Goal: Information Seeking & Learning: Find specific fact

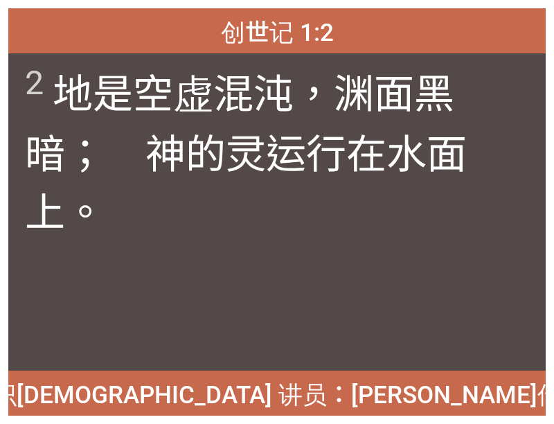
click at [520, 333] on div "2 地 是 空虚 混沌 ，渊 面 黑暗 ；　[DEMOGRAPHIC_DATA] 的灵 运行 在水 面 上 。" at bounding box center [277, 212] width 538 height 318
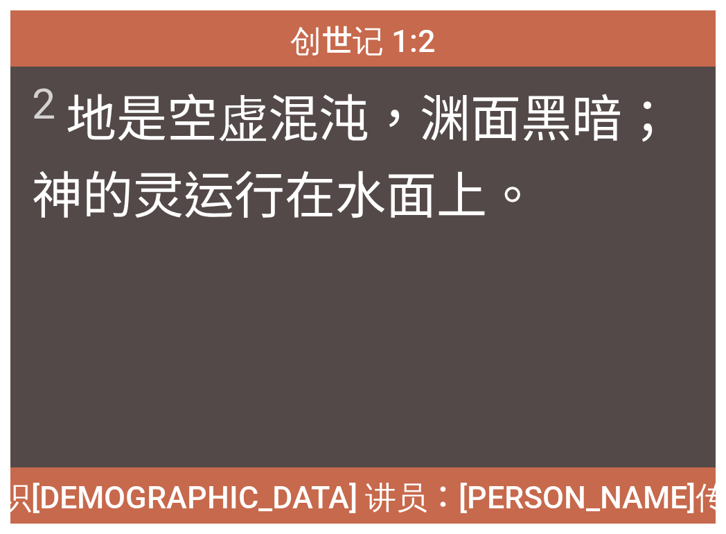
click at [0, 0] on div "认识耶稣 讲员：石文彬传道" at bounding box center [0, 0] width 0 height 0
click at [33, 1] on div "创世记 1:2 创世记 1:2 2 地 是 空虚 混沌 ，渊 面 黑暗 ；　神 的灵 运行 在水 面 上 。 2 地 是 空虚 混沌 ，渊 面 黑暗 ；　神 …" at bounding box center [363, 267] width 726 height 534
click at [29, 4] on div "创世记 1:2 创世记 1:2 2 地 是 空虚 混沌 ，渊 面 黑暗 ；　神 的灵 运行 在水 面 上 。 2 地 是 空虚 混沌 ，渊 面 黑暗 ；　神 …" at bounding box center [363, 267] width 726 height 534
click at [33, 30] on div "创世记 1:2" at bounding box center [362, 38] width 705 height 56
click at [44, 3] on div "创世记 1:2 创世记 1:2 2 地 是 空虚 混沌 ，渊 面 黑暗 ；　神 的灵 运行 在水 面 上 。 2 地 是 空虚 混沌 ，渊 面 黑暗 ；　神 …" at bounding box center [363, 267] width 726 height 534
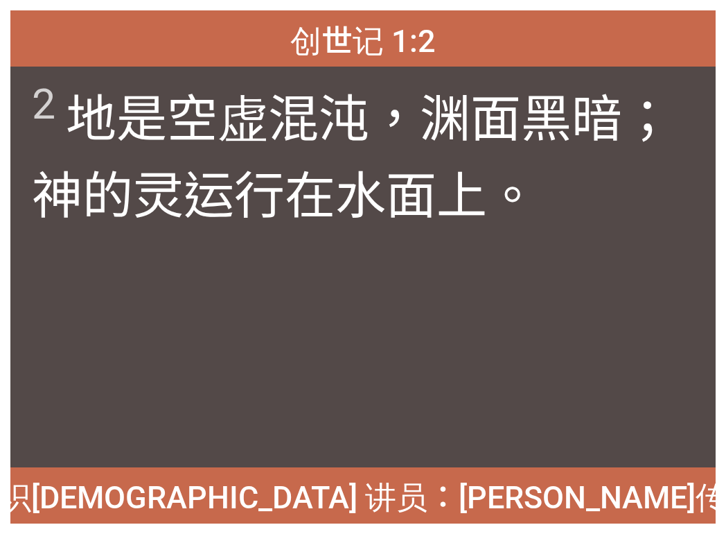
click at [44, 3] on div "创世记 1:2 创世记 1:2 2 地 是 空虚 混沌 ，渊 面 黑暗 ；　神 的灵 运行 在水 面 上 。 2 地 是 空虚 混沌 ，渊 面 黑暗 ；　神 …" at bounding box center [363, 267] width 726 height 534
click at [1, 1] on div "创世记 1:2 创世记 1:2 2 地 是 空虚 混沌 ，渊 面 黑暗 ；　神 的灵 运行 在水 面 上 。 2 地 是 空虚 混沌 ，渊 面 黑暗 ；　神 …" at bounding box center [363, 267] width 726 height 534
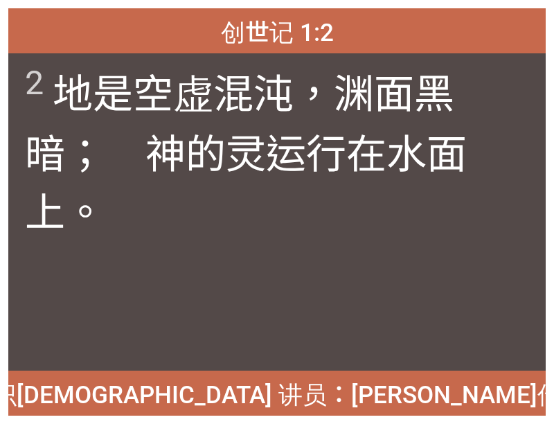
click at [484, 343] on div "2 地 是 空虚 混沌 ，渊 面 黑暗 ；　神 的灵 运行 在水 面 上 。" at bounding box center [277, 212] width 538 height 318
click at [486, 200] on span "2 地 是 空虚 混沌 ，渊 面 黑暗 ；　神 的灵 运行 在水 面 上 。" at bounding box center [277, 150] width 504 height 177
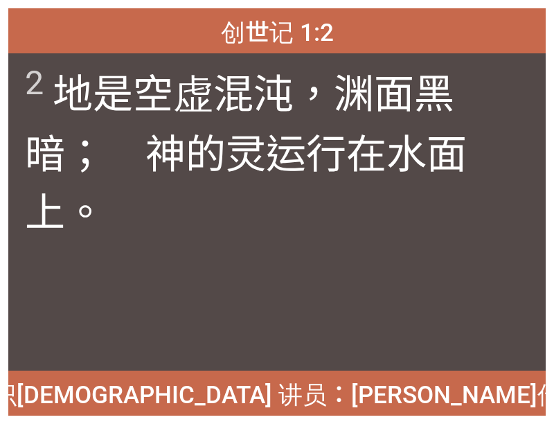
click at [0, 0] on div "认识耶稣 讲员：石文彬传道" at bounding box center [0, 0] width 0 height 0
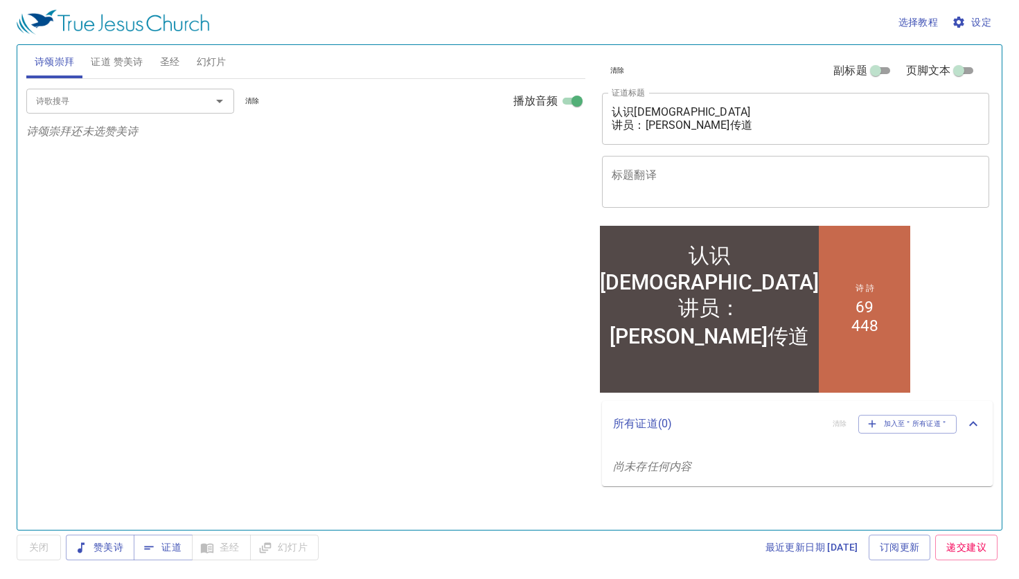
click at [173, 61] on span "圣经" at bounding box center [170, 61] width 20 height 17
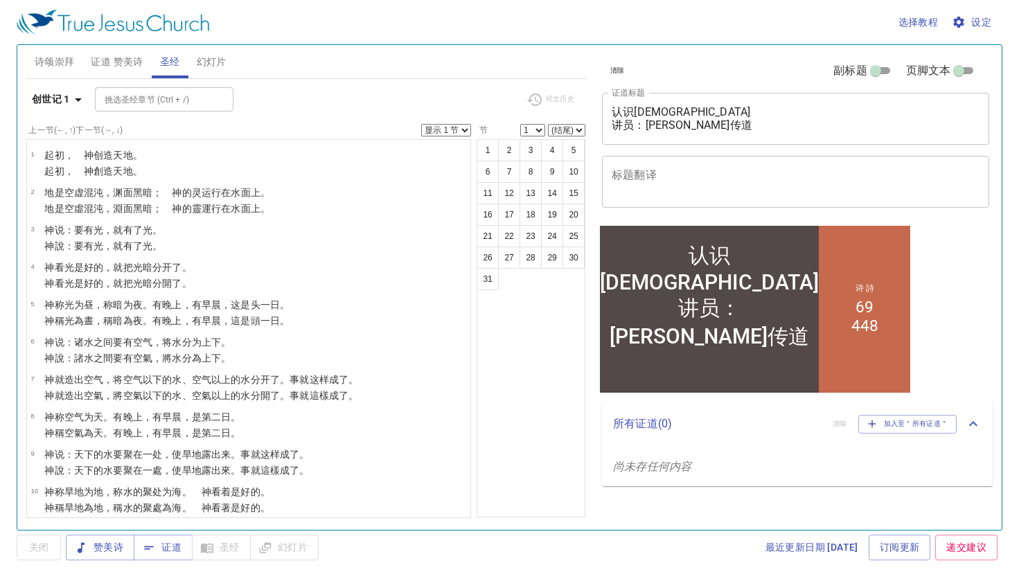
click at [735, 77] on div "清除 副标题 页脚文本" at bounding box center [790, 70] width 387 height 33
click at [984, 17] on span "设定" at bounding box center [973, 22] width 37 height 17
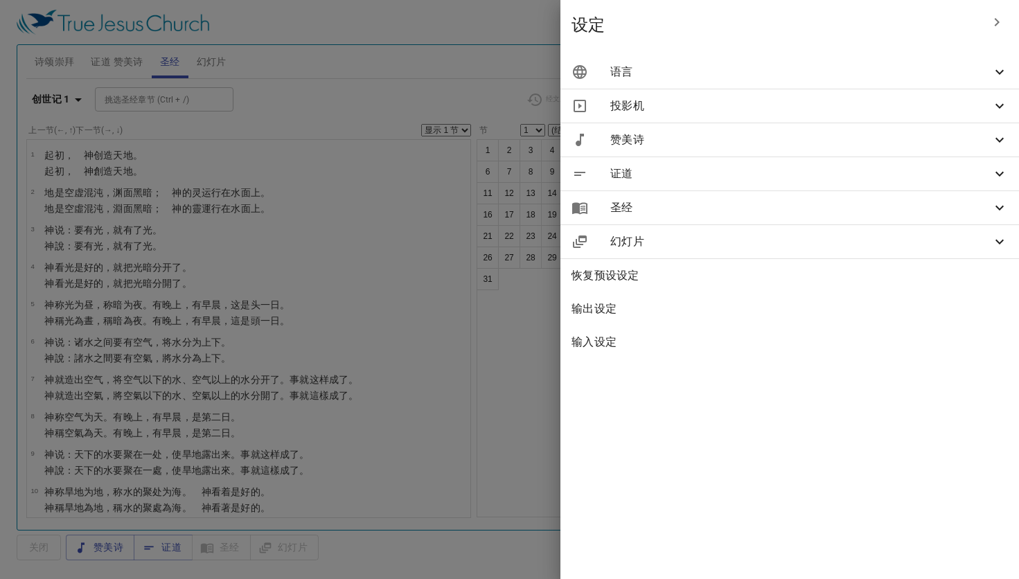
click at [850, 83] on div "语言" at bounding box center [790, 71] width 459 height 33
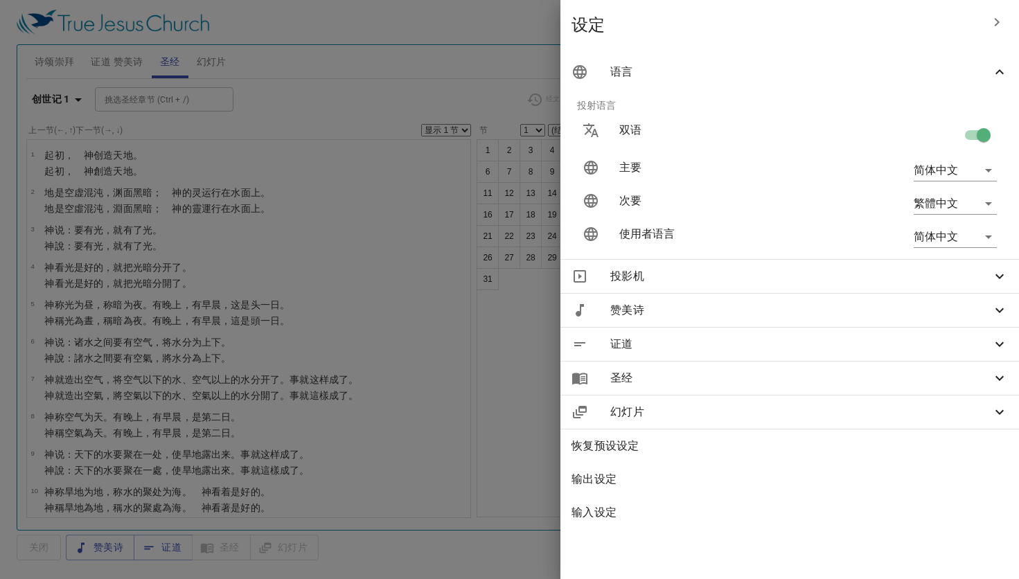
click at [990, 137] on input "checkbox" at bounding box center [984, 138] width 79 height 26
checkbox input "false"
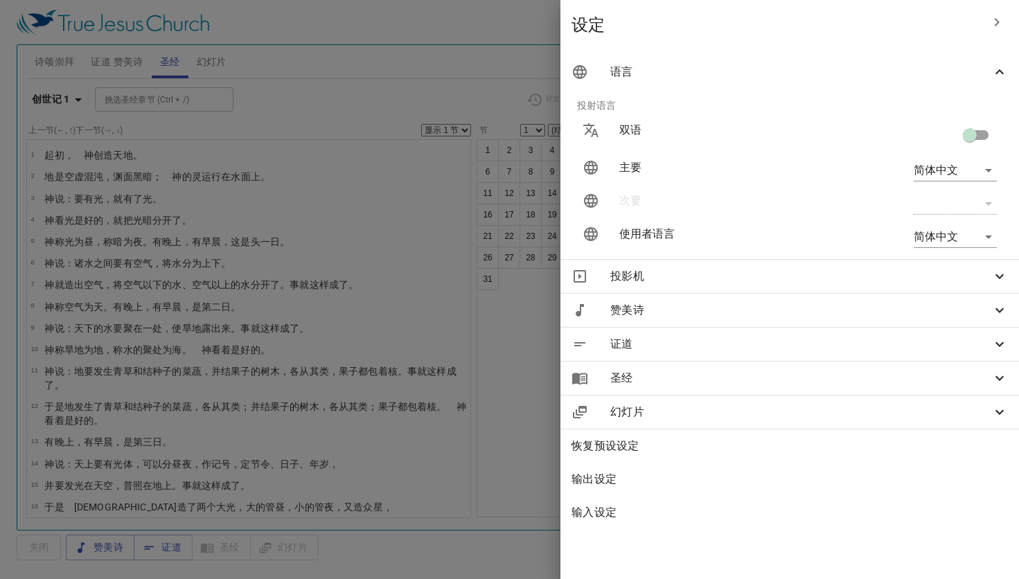
click at [699, 308] on span "赞美诗" at bounding box center [801, 310] width 381 height 17
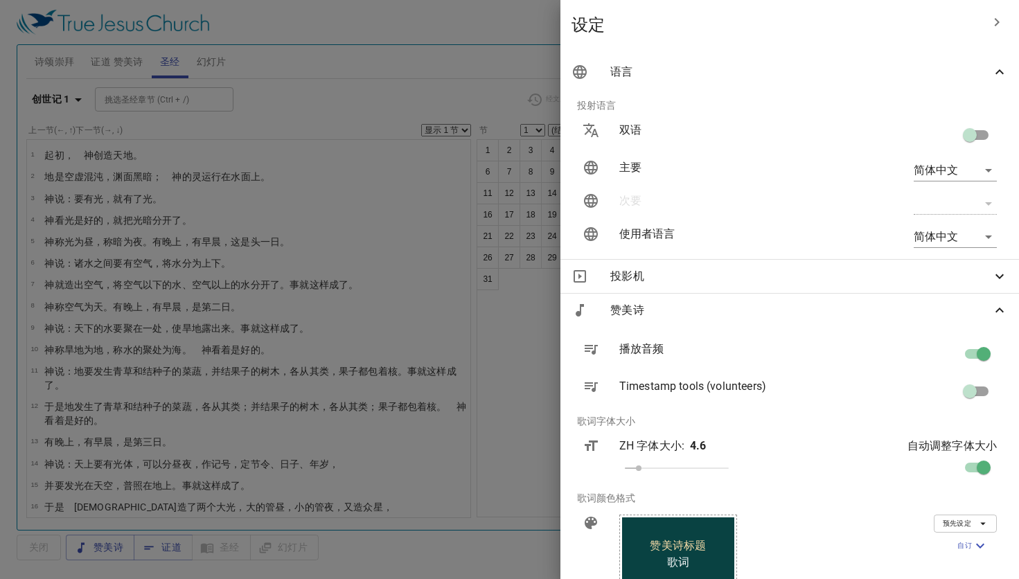
click at [141, 96] on div at bounding box center [509, 289] width 1019 height 579
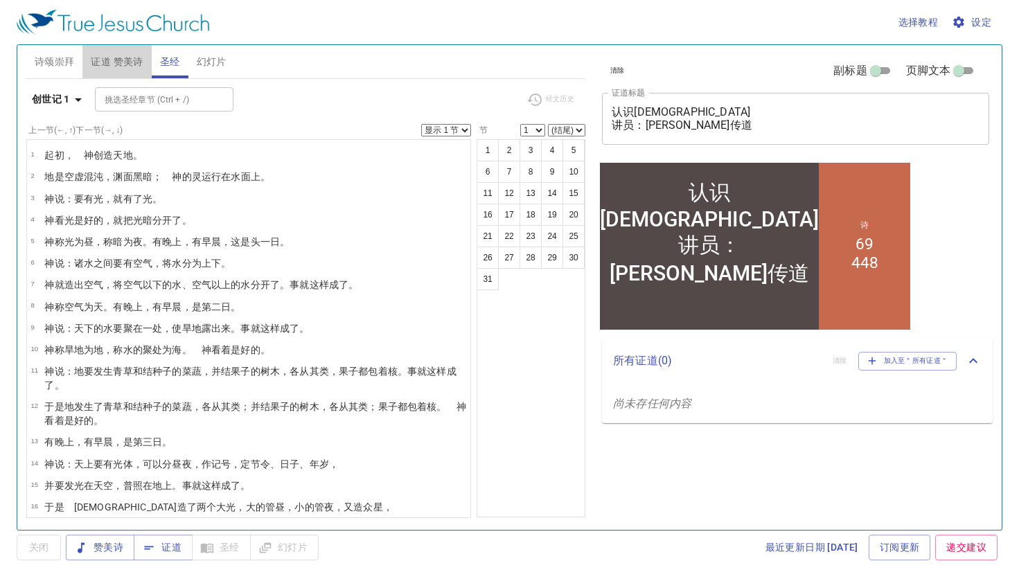
click at [117, 61] on span "证道 赞美诗" at bounding box center [117, 61] width 52 height 17
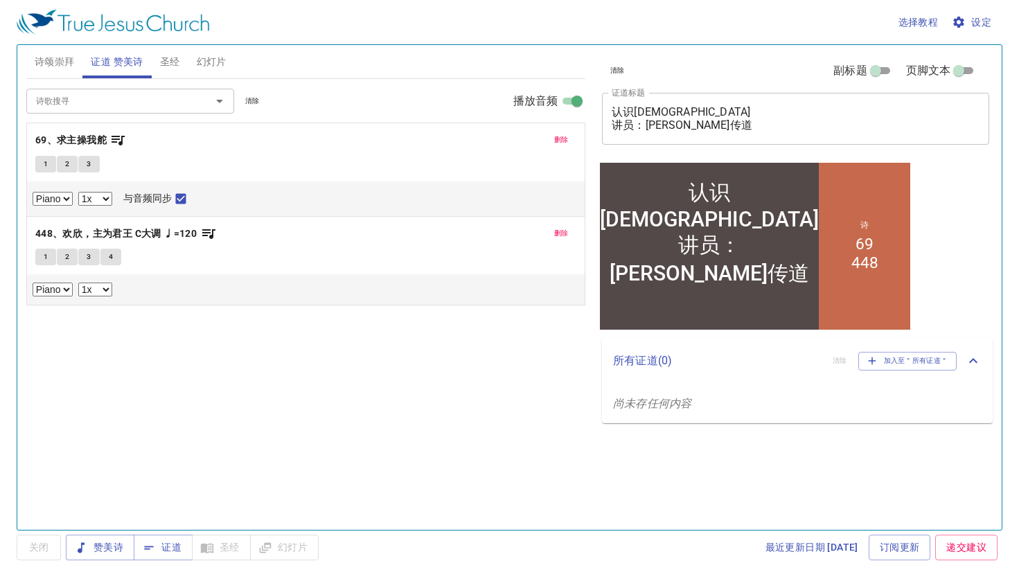
click at [49, 165] on button "1" at bounding box center [45, 164] width 21 height 17
checkbox input "false"
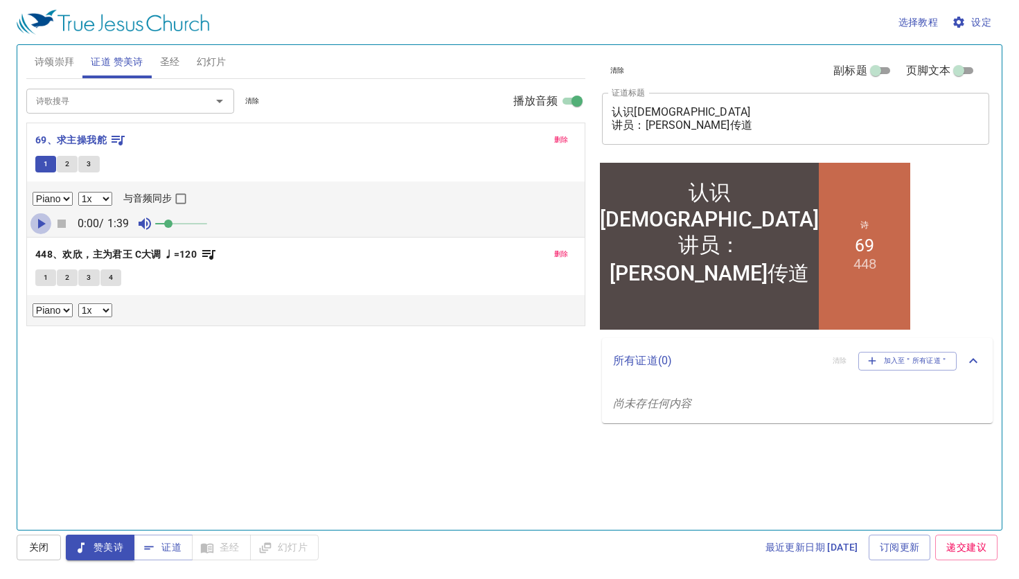
click at [41, 220] on icon "button" at bounding box center [42, 224] width 8 height 10
drag, startPoint x: 167, startPoint y: 225, endPoint x: 190, endPoint y: 225, distance: 22.9
click at [190, 225] on span at bounding box center [186, 224] width 8 height 8
click at [44, 277] on span "1" at bounding box center [46, 278] width 4 height 12
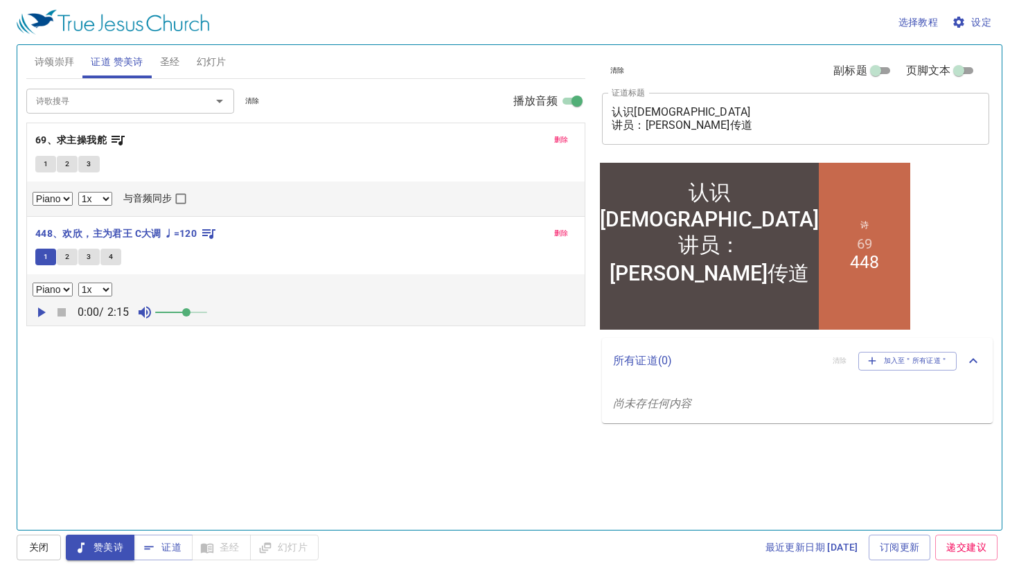
click at [40, 308] on icon "button" at bounding box center [42, 313] width 8 height 10
click at [559, 103] on input "播放音频" at bounding box center [577, 104] width 50 height 17
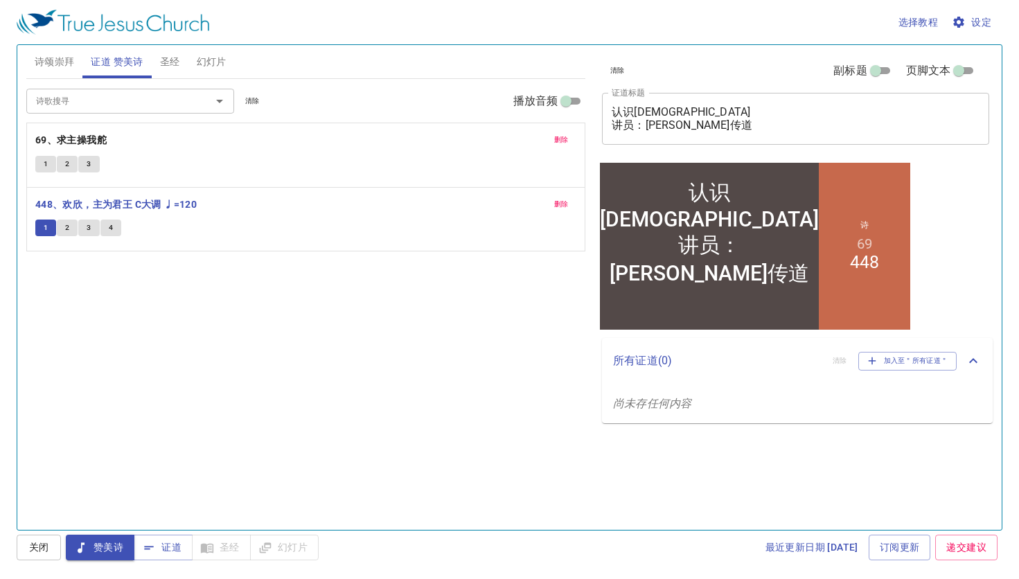
click at [580, 100] on input "播放音频" at bounding box center [566, 104] width 50 height 17
checkbox input "true"
select select "1"
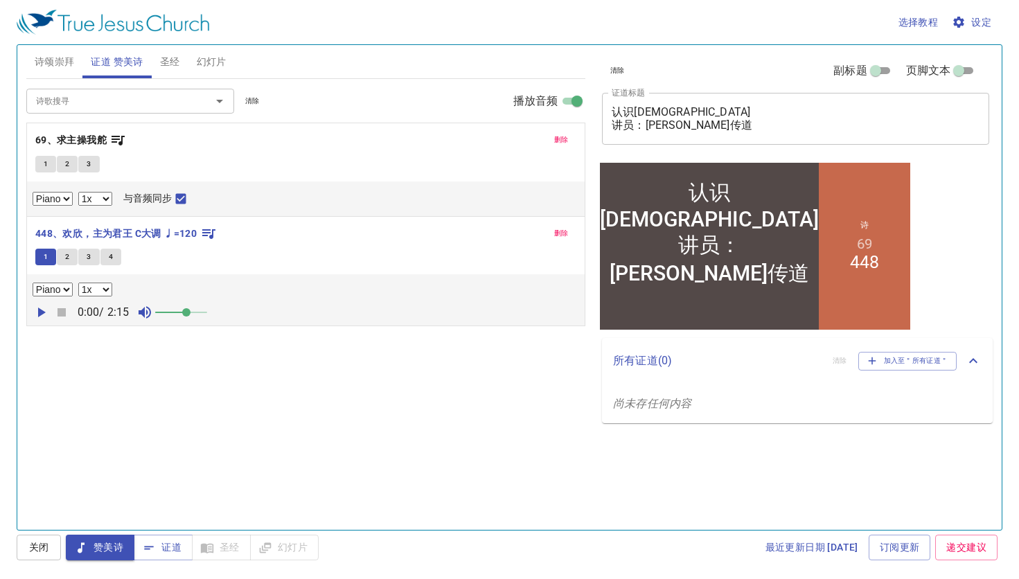
click at [45, 164] on span "1" at bounding box center [46, 164] width 4 height 12
checkbox input "false"
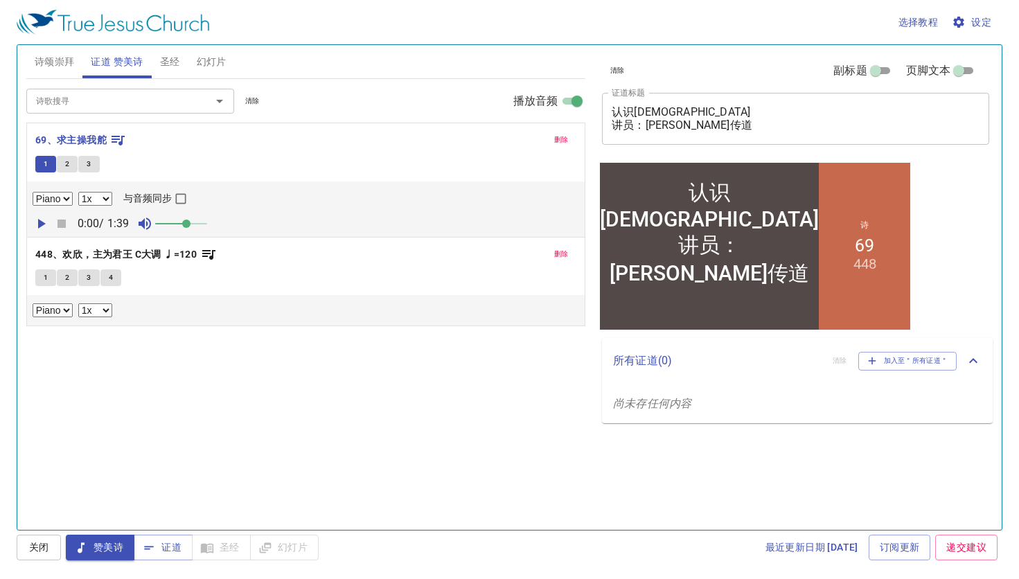
click at [42, 221] on icon "button" at bounding box center [42, 224] width 8 height 10
click at [570, 98] on input "播放音频" at bounding box center [577, 104] width 50 height 17
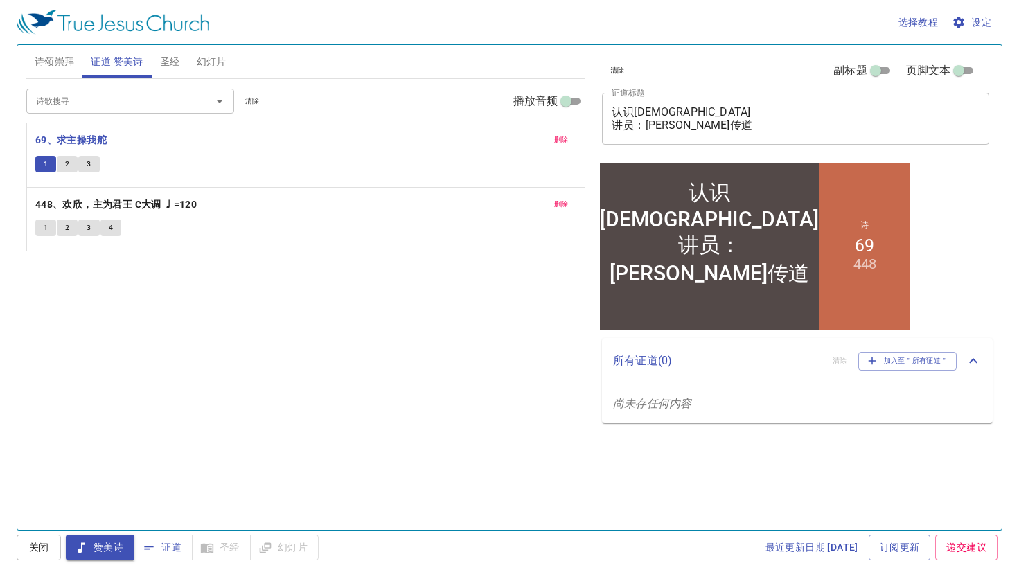
click at [570, 98] on input "播放音频" at bounding box center [566, 104] width 50 height 17
checkbox input "true"
select select "1"
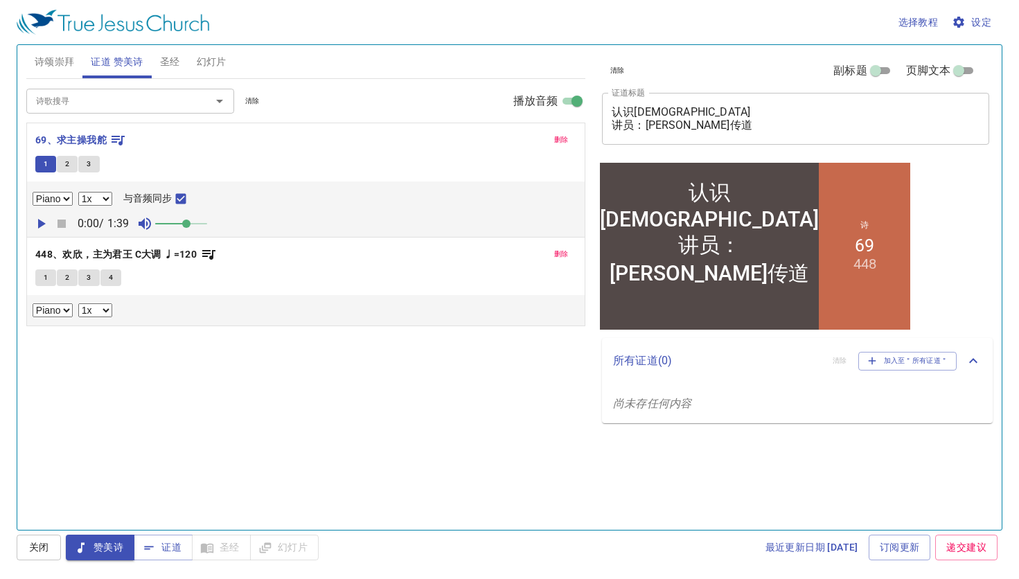
click at [44, 224] on icon "button" at bounding box center [41, 224] width 17 height 17
select select "0.9"
click at [251, 401] on div "诗歌搜寻 诗歌搜寻 清除 播放音频 删除 69、求主操我舵 1 2 3 Piano 0.6x 0.7x 0.8x 0.9x 1x 1.1x 1.2x 1.3x…" at bounding box center [305, 298] width 559 height 439
click at [166, 543] on span "证道" at bounding box center [163, 547] width 37 height 17
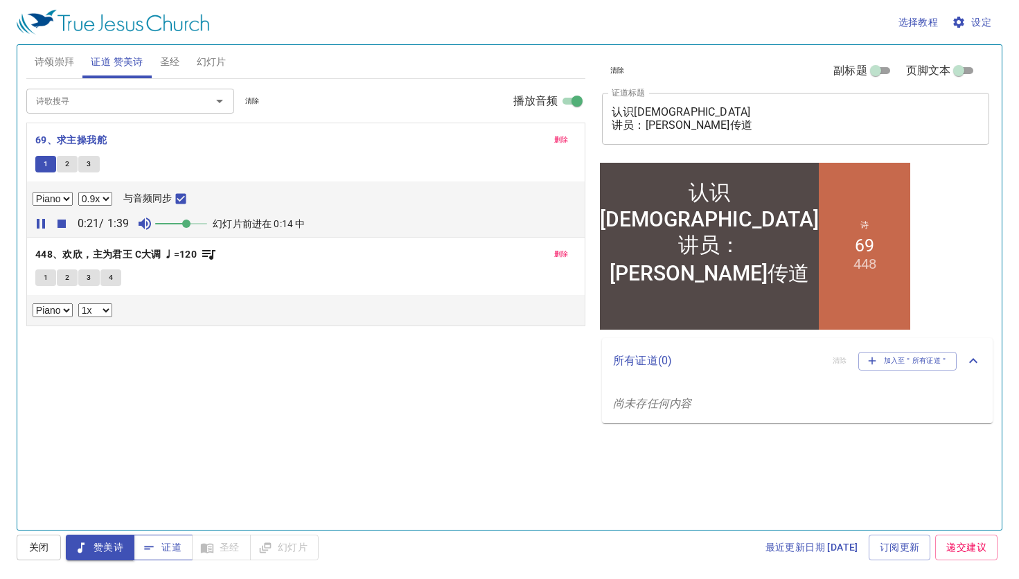
click at [176, 547] on span "证道" at bounding box center [163, 547] width 37 height 17
click at [177, 547] on span "证道" at bounding box center [163, 547] width 37 height 17
click at [40, 219] on icon "button" at bounding box center [41, 224] width 17 height 17
click at [182, 546] on button "证道" at bounding box center [163, 548] width 59 height 26
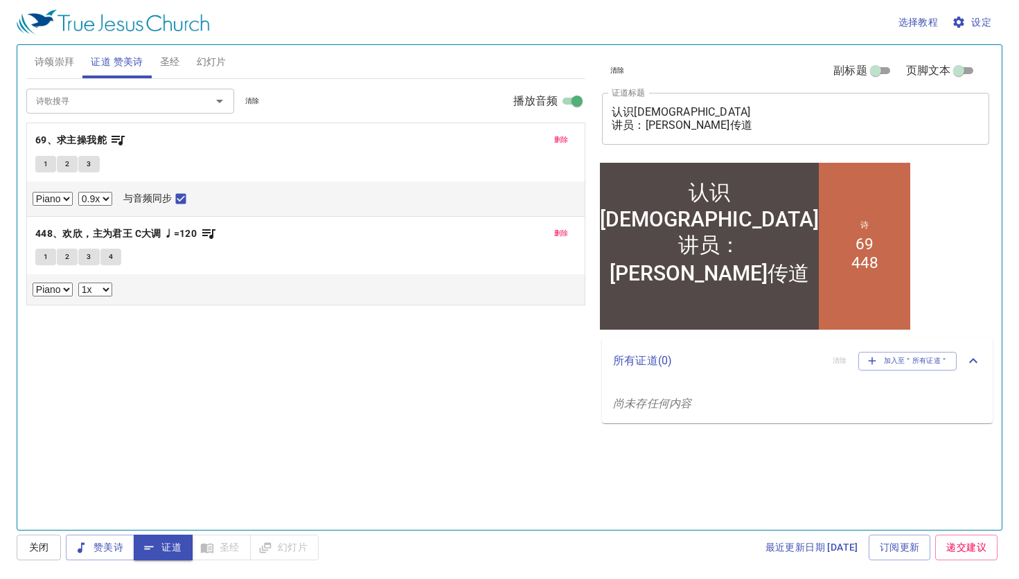
click at [310, 412] on div "诗歌搜寻 诗歌搜寻 清除 播放音频 删除 69、求主操我舵 1 2 3 Piano 0.6x 0.7x 0.8x 0.9x 1x 1.1x 1.2x 1.3x…" at bounding box center [305, 298] width 559 height 439
click at [213, 61] on span "幻灯片" at bounding box center [212, 61] width 30 height 17
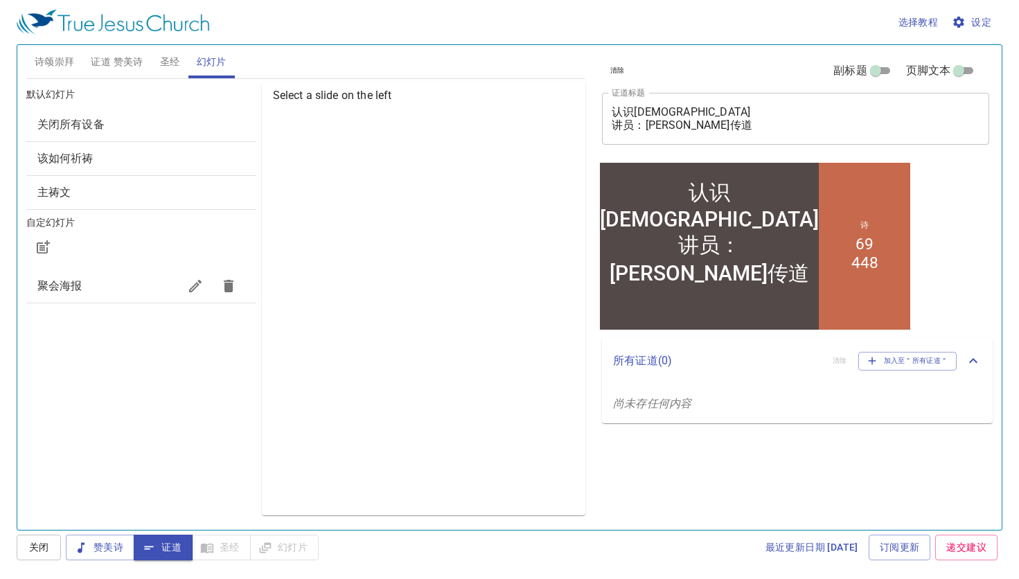
click at [119, 282] on span "聚会海报" at bounding box center [107, 286] width 141 height 17
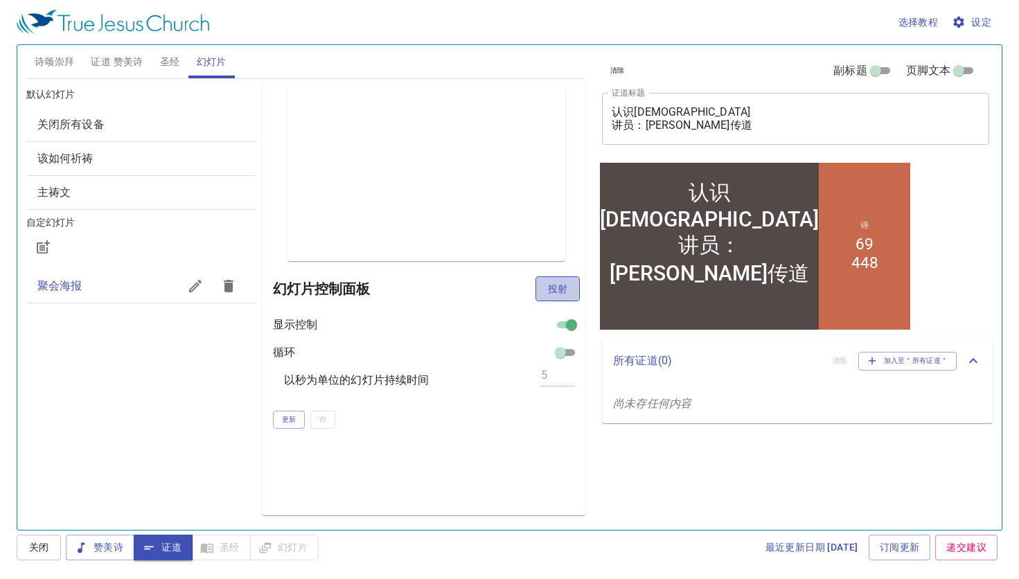
click at [564, 290] on span "投射" at bounding box center [558, 289] width 22 height 17
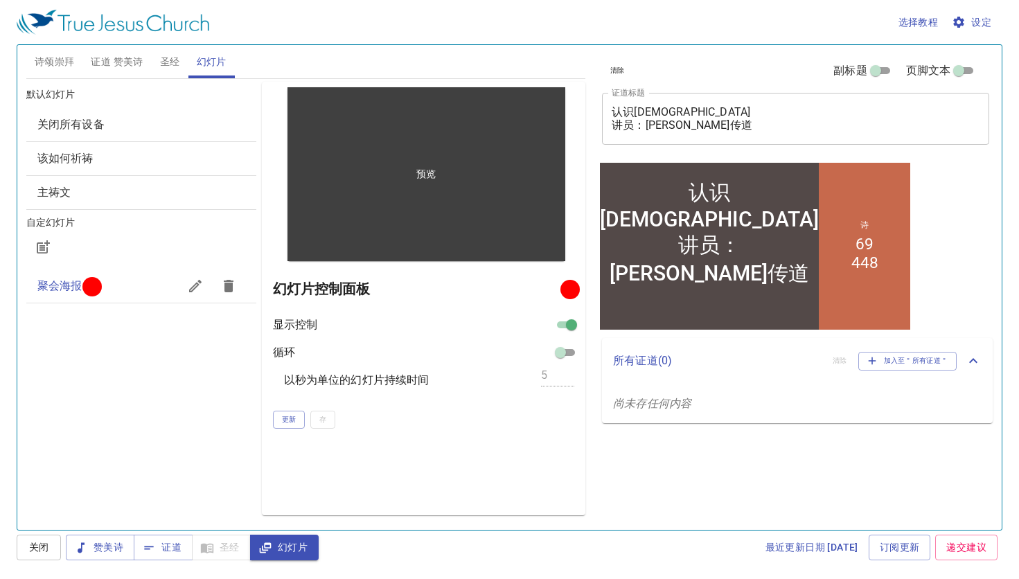
click at [360, 252] on div "预览" at bounding box center [427, 174] width 278 height 174
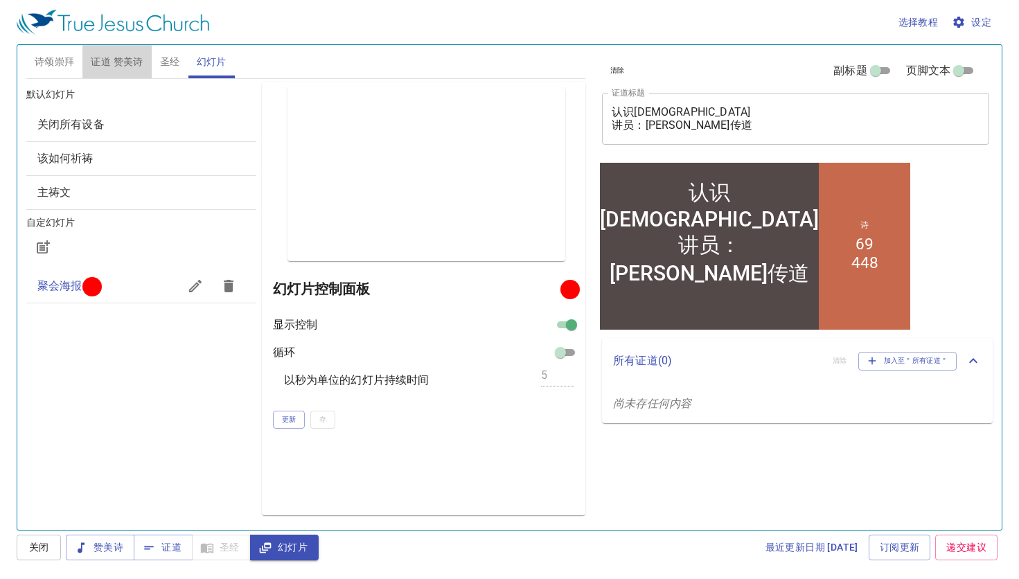
click at [129, 54] on span "证道 赞美诗" at bounding box center [117, 61] width 52 height 17
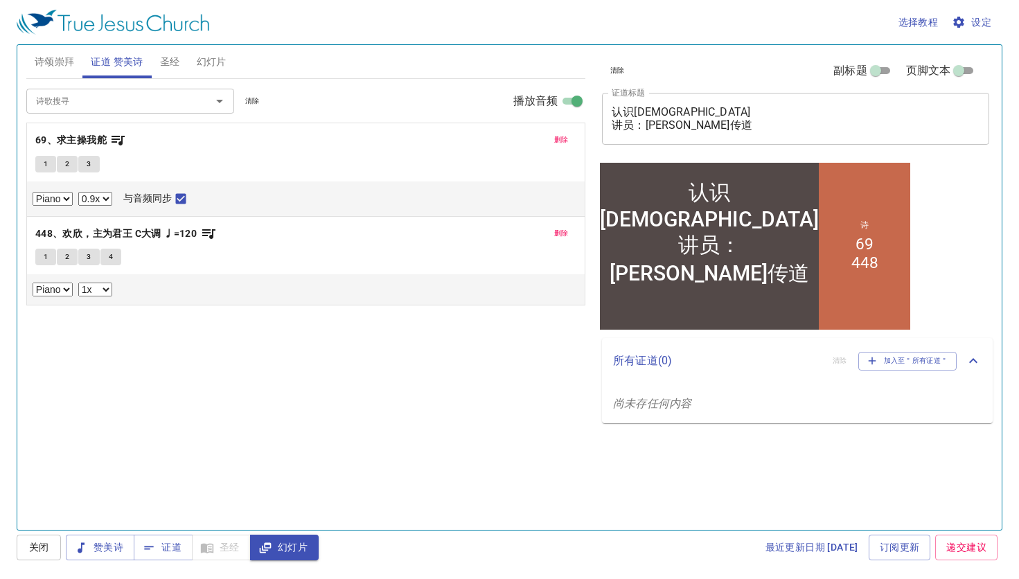
click at [42, 164] on button "1" at bounding box center [45, 164] width 21 height 17
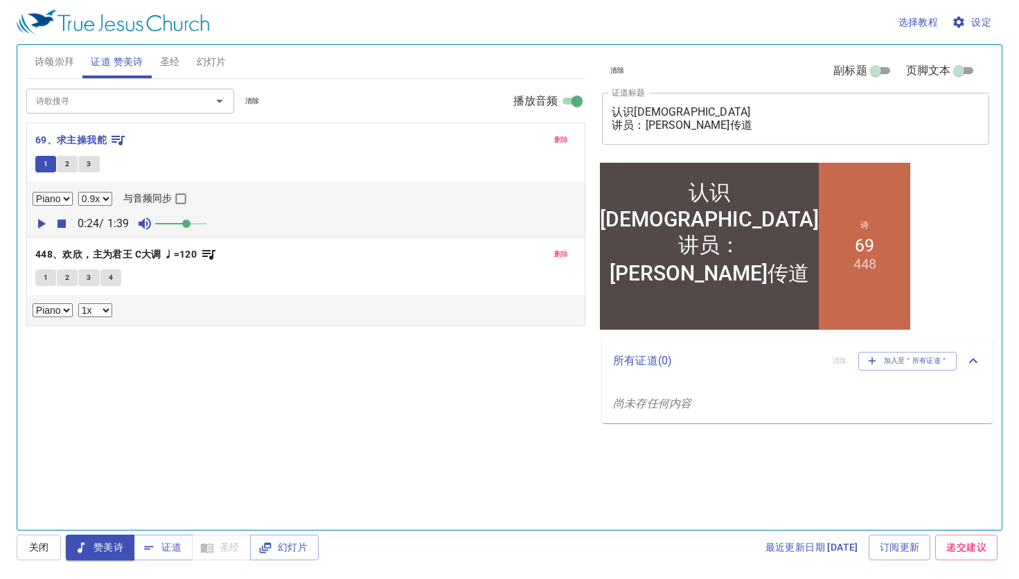
click at [40, 222] on icon "button" at bounding box center [42, 224] width 8 height 10
click at [188, 197] on input "与音频同步" at bounding box center [181, 202] width 18 height 18
checkbox input "true"
select select "0.9"
click at [46, 282] on button "1" at bounding box center [45, 278] width 21 height 17
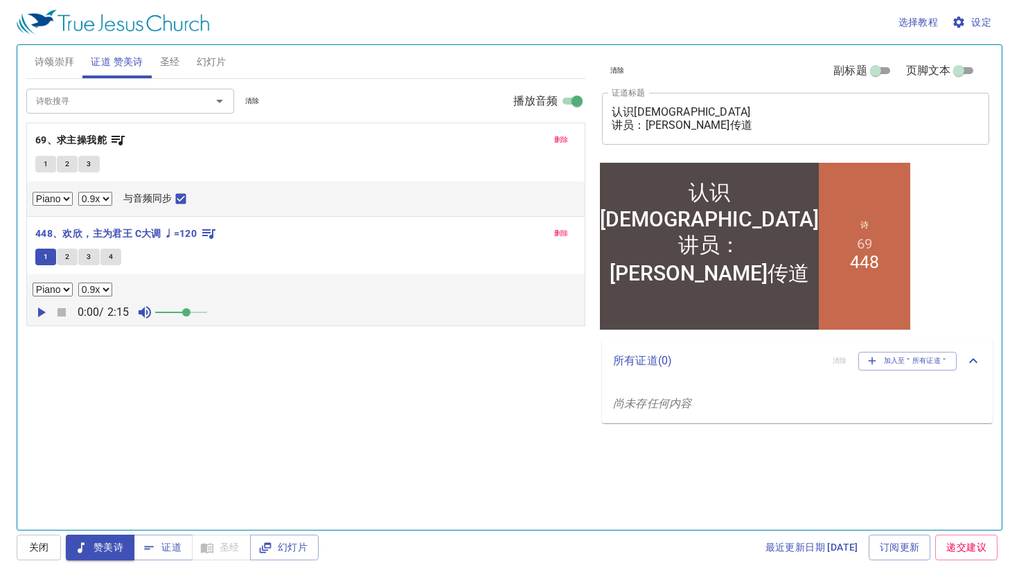
click at [44, 310] on icon "button" at bounding box center [41, 312] width 17 height 17
click at [43, 308] on icon "button" at bounding box center [41, 313] width 8 height 10
drag, startPoint x: 841, startPoint y: 37, endPoint x: 561, endPoint y: 232, distance: 341.6
click at [561, 232] on span "删除" at bounding box center [561, 233] width 15 height 12
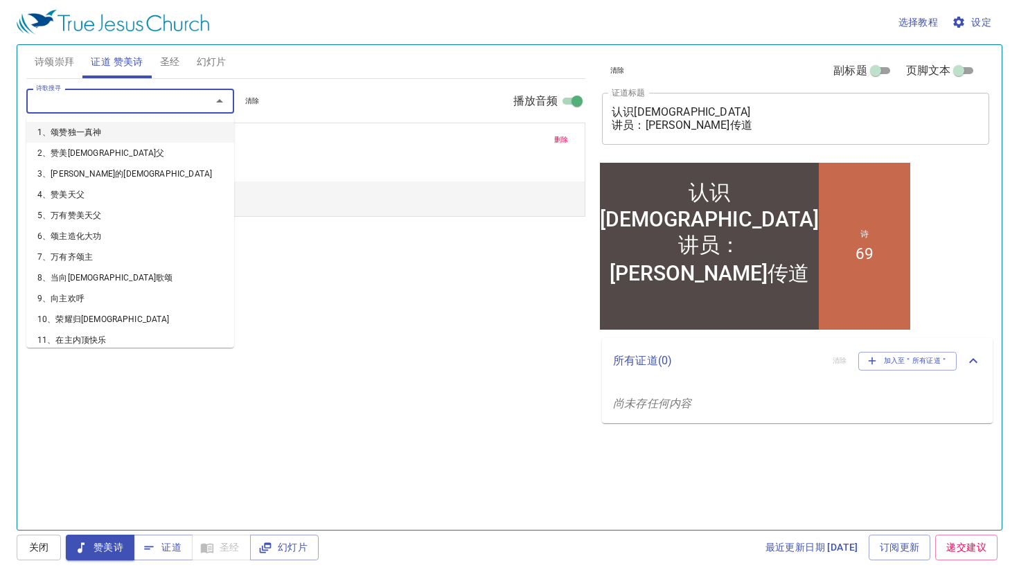
click at [122, 108] on input "诗歌搜寻" at bounding box center [109, 101] width 159 height 16
type input "1"
select select "1"
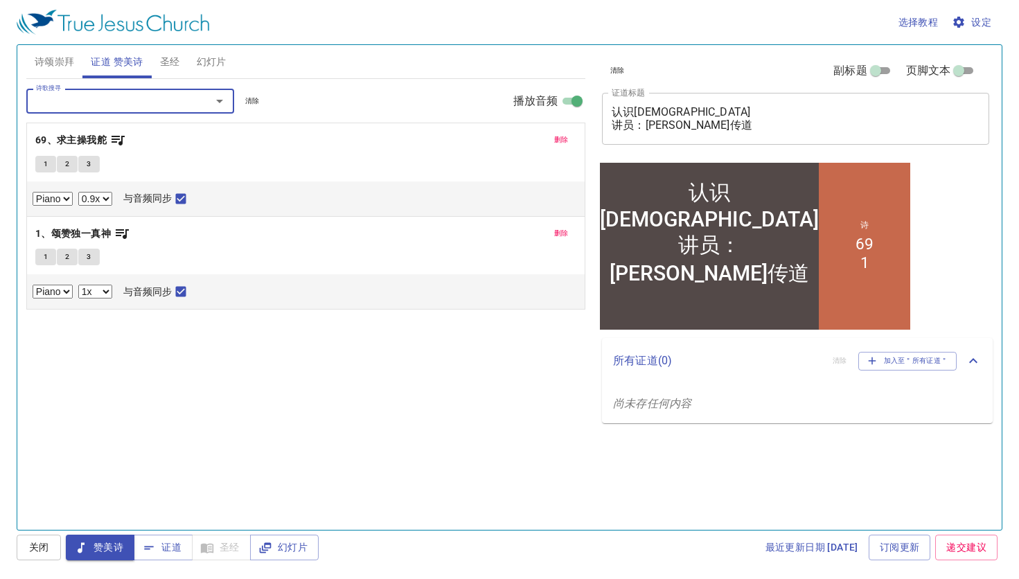
click at [559, 461] on div "诗歌搜寻 诗歌搜寻 清除 播放音频 删除 69、求主操我舵 1 2 3 Piano 0.6x 0.7x 0.8x 0.9x 1x 1.1x 1.2x 1.3x…" at bounding box center [305, 298] width 559 height 439
click at [48, 251] on button "1" at bounding box center [45, 257] width 21 height 17
checkbox input "false"
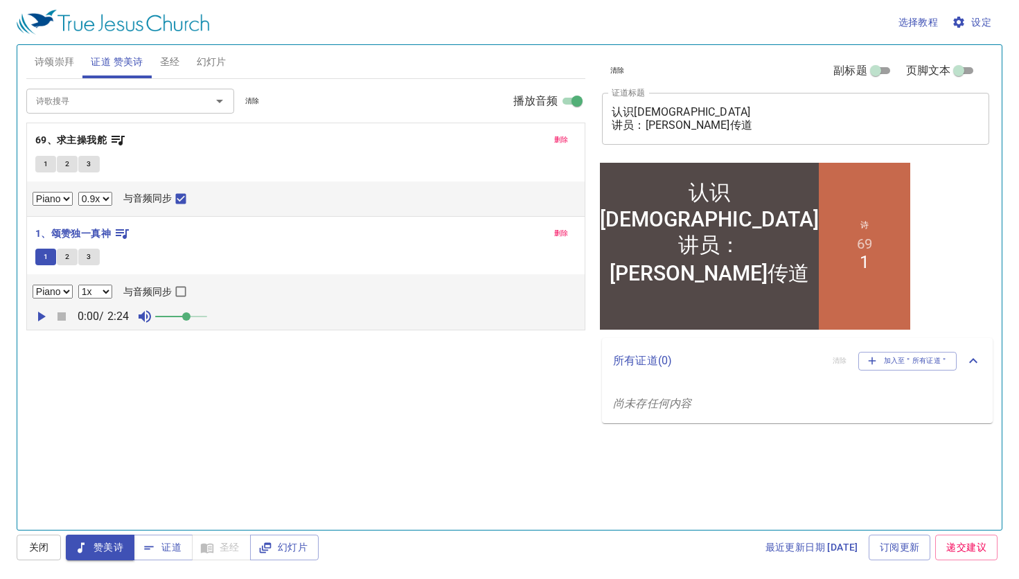
select select "0.9"
click at [190, 288] on input "与音频同步" at bounding box center [181, 295] width 18 height 18
checkbox input "true"
click at [39, 320] on icon "button" at bounding box center [41, 316] width 17 height 17
drag, startPoint x: 193, startPoint y: 316, endPoint x: 202, endPoint y: 316, distance: 9.7
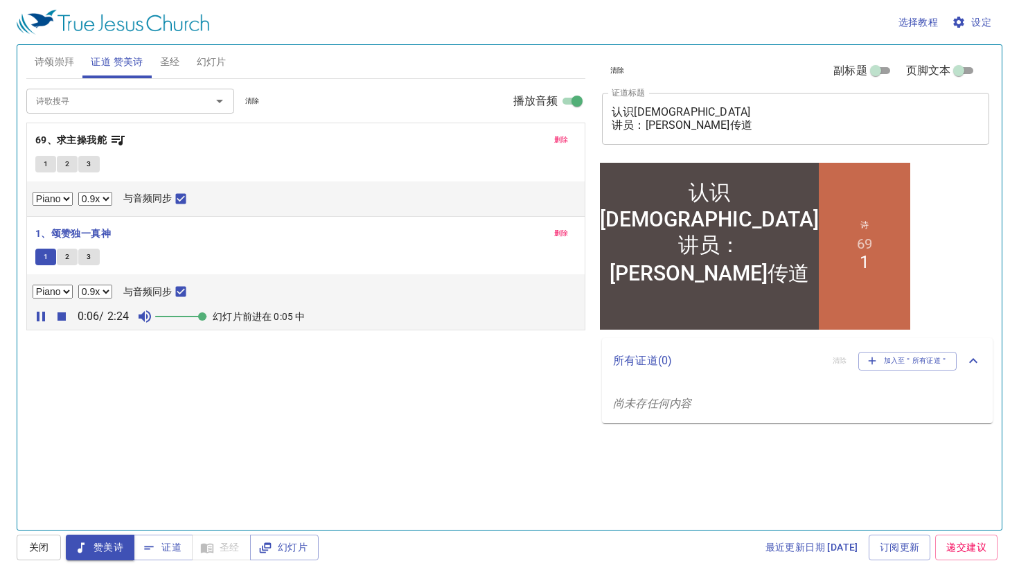
click at [202, 316] on span at bounding box center [202, 317] width 8 height 8
click at [183, 370] on div "诗歌搜寻 诗歌搜寻 清除 播放音频 删除 69、求主操我舵 1 2 3 Piano 0.6x 0.7x 0.8x 0.9x 1x 1.1x 1.2x 1.3x…" at bounding box center [305, 298] width 559 height 439
click at [42, 164] on button "1" at bounding box center [45, 164] width 21 height 17
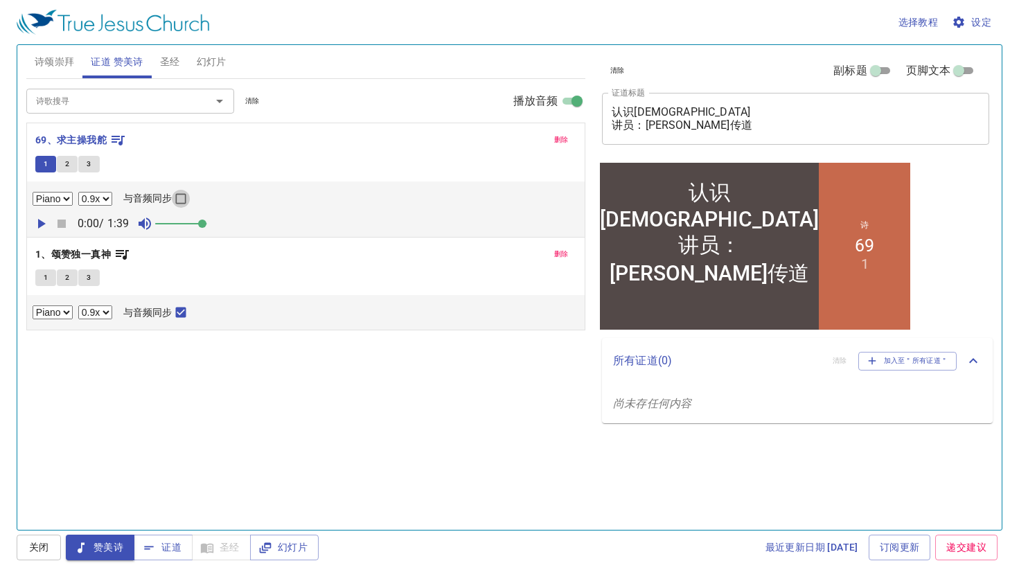
click at [186, 196] on input "与音频同步" at bounding box center [181, 202] width 18 height 18
checkbox input "true"
click at [38, 220] on icon "button" at bounding box center [42, 224] width 8 height 10
click at [48, 274] on button "1" at bounding box center [45, 278] width 21 height 17
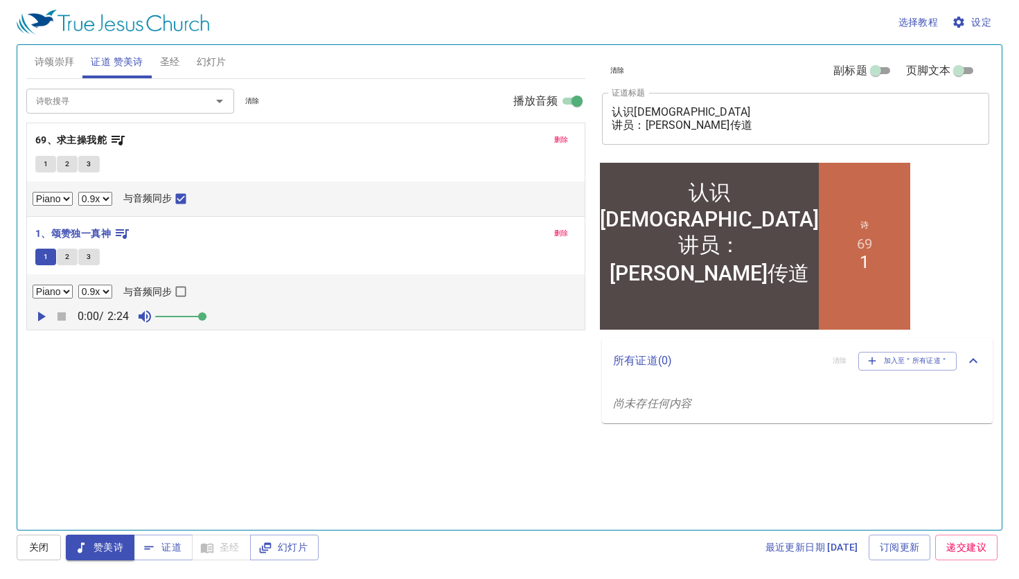
click at [190, 288] on input "与音频同步" at bounding box center [181, 295] width 18 height 18
checkbox input "true"
click at [46, 313] on icon "button" at bounding box center [41, 316] width 17 height 17
drag, startPoint x: 207, startPoint y: 313, endPoint x: 218, endPoint y: 313, distance: 11.8
click at [211, 313] on span at bounding box center [207, 317] width 8 height 8
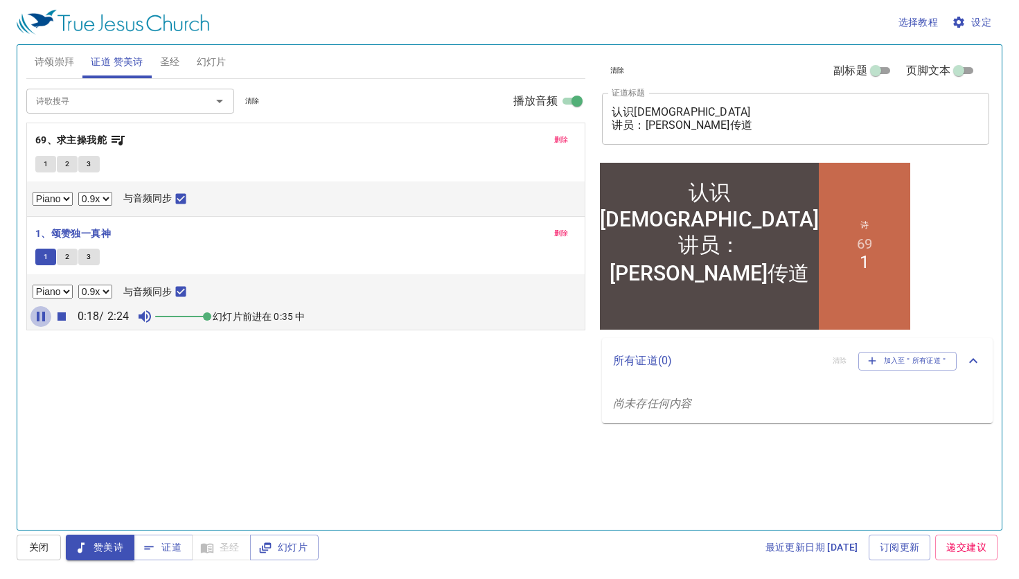
click at [42, 313] on icon "button" at bounding box center [41, 316] width 17 height 17
click at [60, 315] on icon "button" at bounding box center [62, 317] width 8 height 8
click at [157, 144] on p "69、求主操我舵" at bounding box center [305, 140] width 541 height 17
click at [302, 545] on span "幻灯片" at bounding box center [284, 547] width 46 height 17
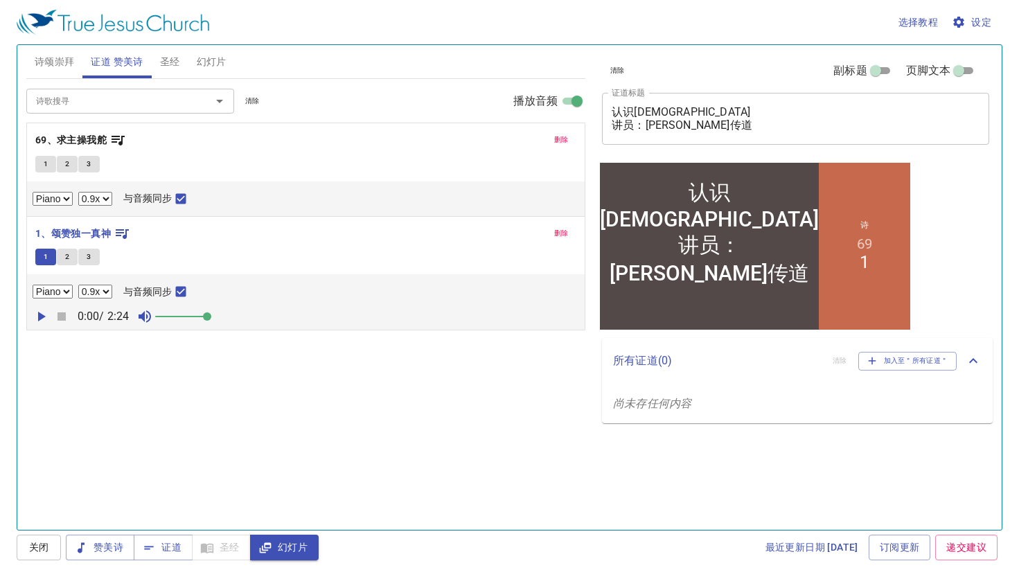
click at [403, 398] on div "诗歌搜寻 诗歌搜寻 清除 播放音频 删除 69、求主操我舵 1 2 3 Piano 0.6x 0.7x 0.8x 0.9x 1x 1.1x 1.2x 1.3x…" at bounding box center [305, 298] width 559 height 439
click at [61, 60] on span "诗颂崇拜" at bounding box center [55, 61] width 40 height 17
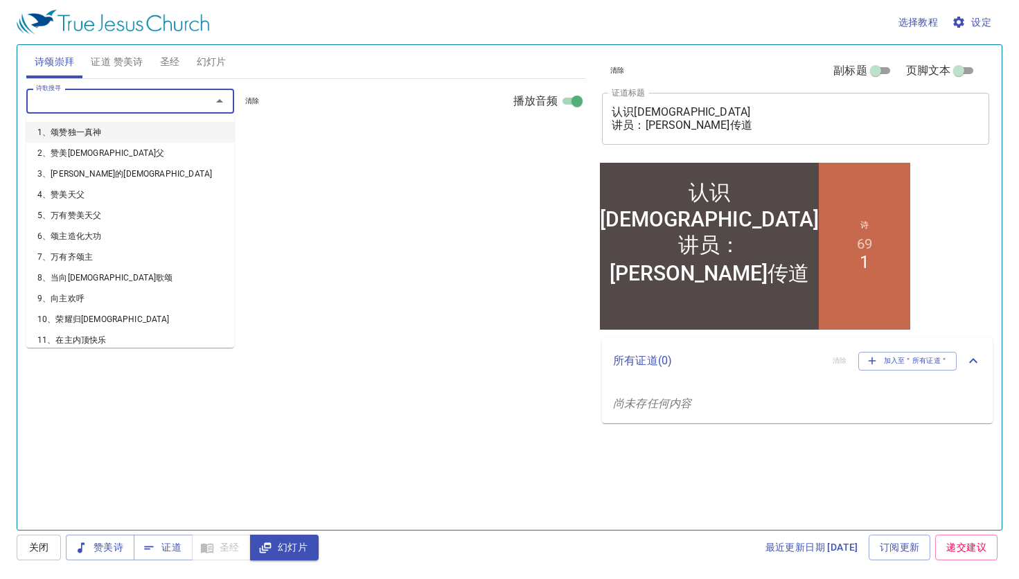
click at [105, 103] on input "诗歌搜寻" at bounding box center [109, 101] width 159 height 16
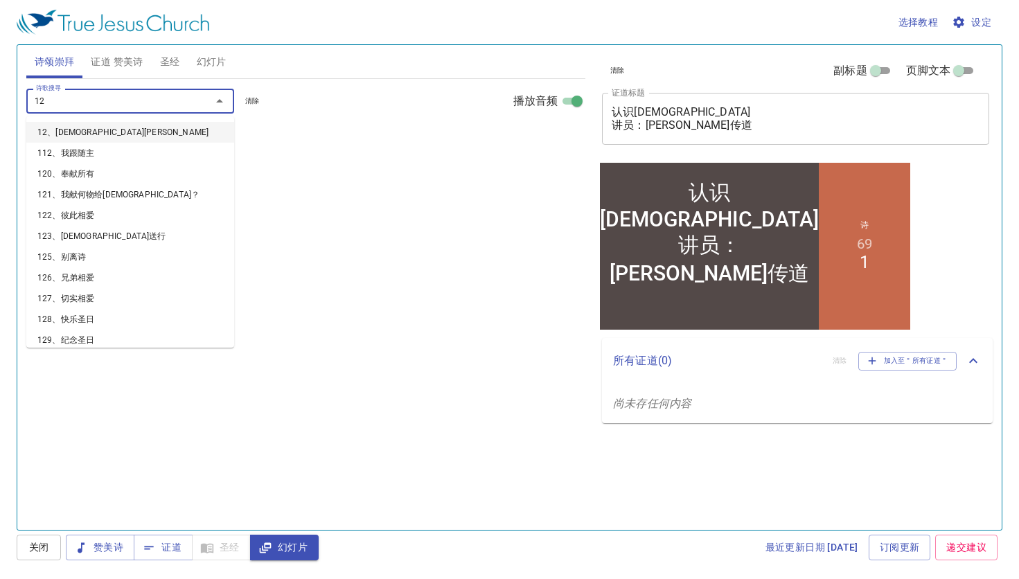
type input "128"
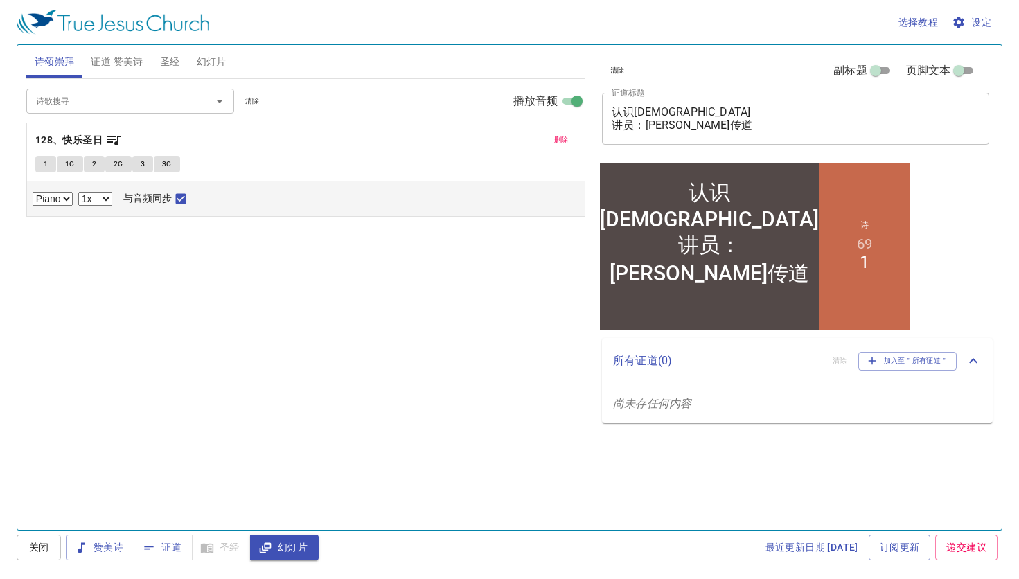
select select "0.9"
click at [165, 549] on span "证道" at bounding box center [163, 547] width 37 height 17
drag, startPoint x: 941, startPoint y: 2, endPoint x: 295, endPoint y: 545, distance: 844.0
click at [295, 545] on span "幻灯片" at bounding box center [284, 547] width 46 height 17
click at [164, 551] on span "证道" at bounding box center [163, 547] width 37 height 17
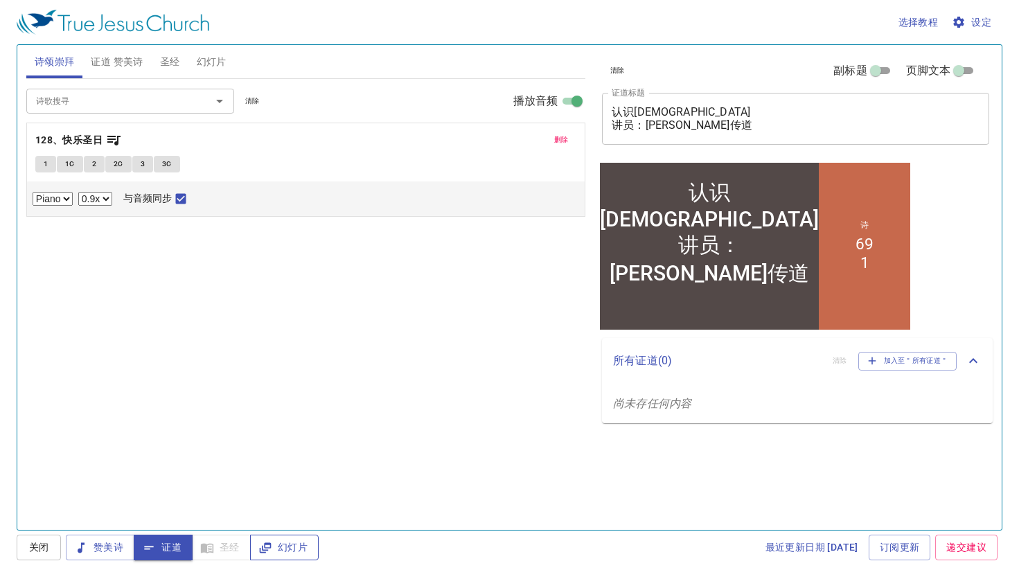
click at [293, 543] on span "幻灯片" at bounding box center [284, 547] width 46 height 17
drag, startPoint x: 215, startPoint y: 8, endPoint x: 288, endPoint y: 444, distance: 441.3
click at [288, 444] on div "诗歌搜寻 诗歌搜寻 清除 播放音频 删除 128、快乐圣日 1 1C 2 2C 3 3C Piano 0.6x 0.7x 0.8x 0.9x 1x 1.1x …" at bounding box center [305, 298] width 559 height 439
click at [163, 550] on span "证道" at bounding box center [163, 547] width 37 height 17
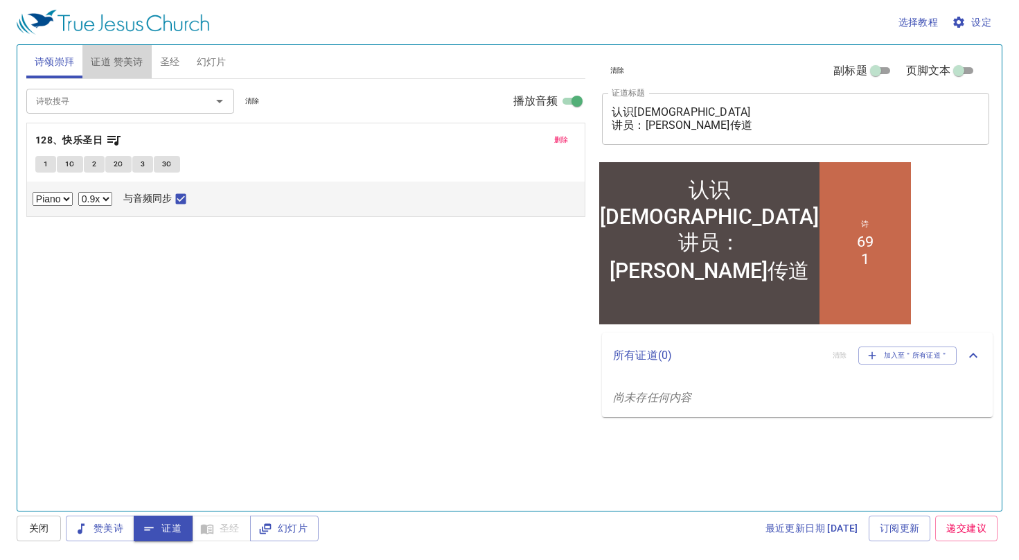
click at [131, 55] on span "证道 赞美诗" at bounding box center [117, 61] width 52 height 17
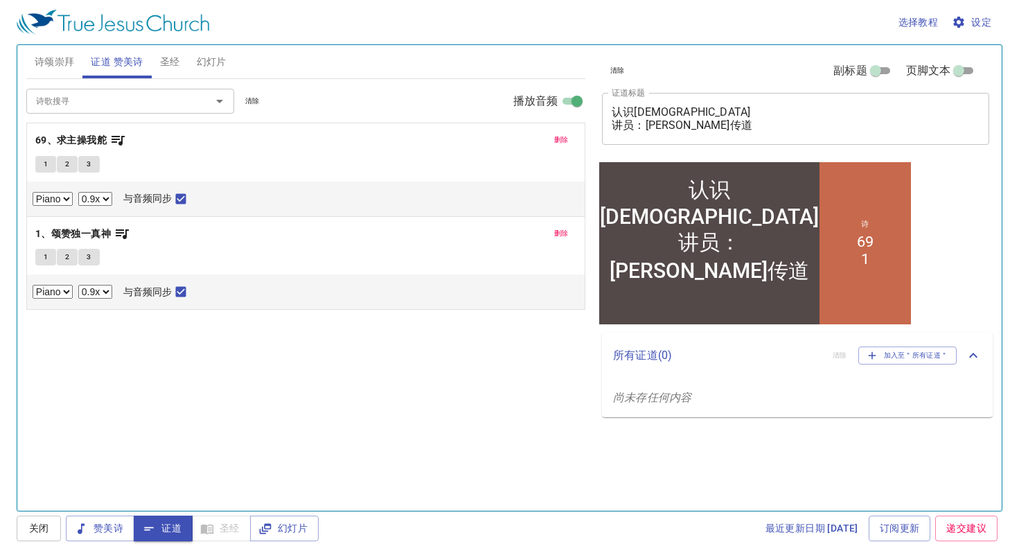
click at [493, 432] on div "诗歌搜寻 诗歌搜寻 清除 播放音频 删除 69、求主操我舵 1 2 3 Piano 0.6x 0.7x 0.8x 0.9x 1x 1.1x 1.2x 1.3x…" at bounding box center [305, 289] width 559 height 420
click at [45, 162] on span "1" at bounding box center [46, 164] width 4 height 12
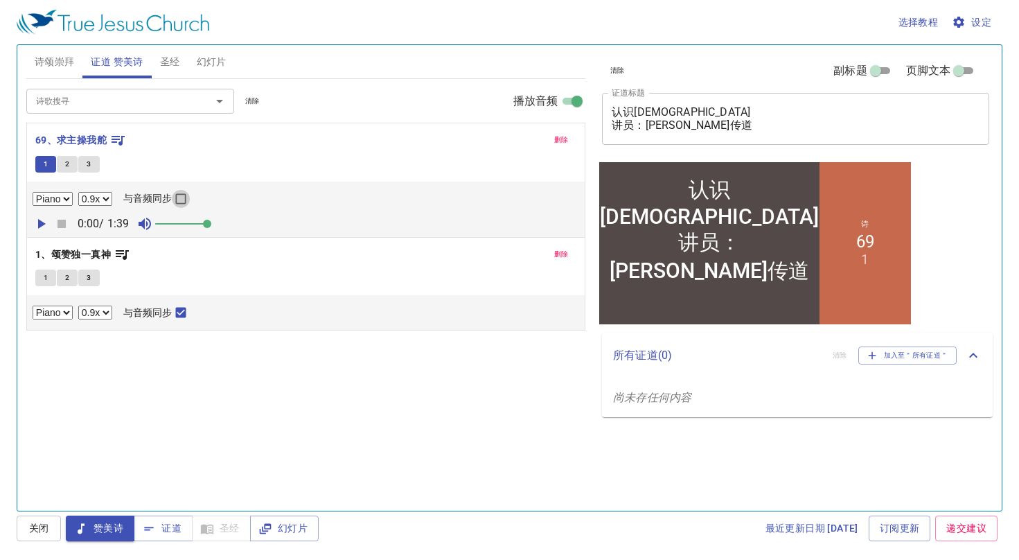
click at [190, 195] on input "与音频同步" at bounding box center [181, 202] width 18 height 18
checkbox input "true"
click at [40, 226] on icon "button" at bounding box center [42, 224] width 8 height 10
click at [40, 226] on icon "button" at bounding box center [41, 224] width 17 height 17
click at [173, 527] on span "证道" at bounding box center [163, 528] width 37 height 17
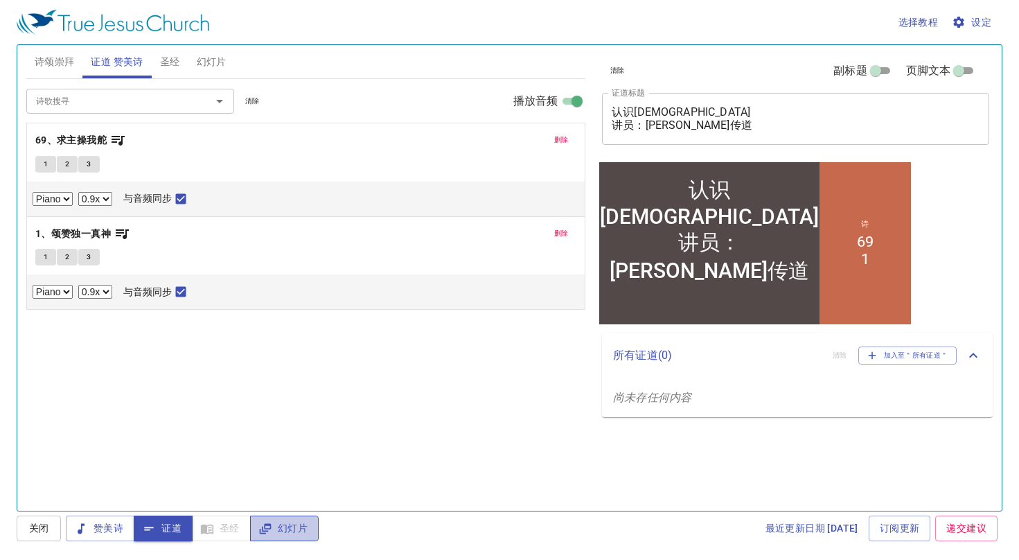
click at [307, 526] on span "幻灯片" at bounding box center [284, 528] width 46 height 17
click at [168, 529] on span "证道" at bounding box center [163, 528] width 37 height 17
click at [172, 62] on span "圣经" at bounding box center [170, 61] width 20 height 17
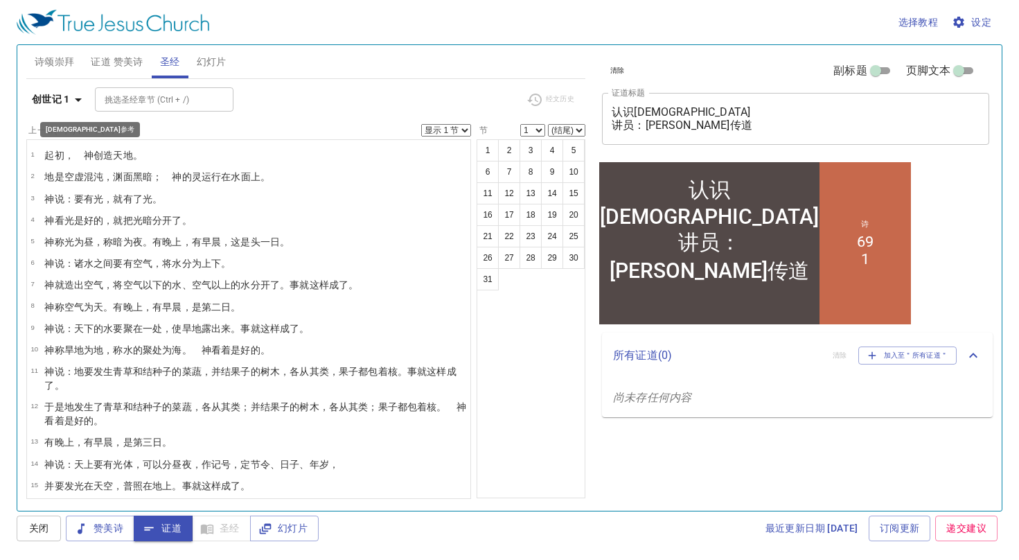
click at [71, 104] on icon "button" at bounding box center [78, 99] width 17 height 17
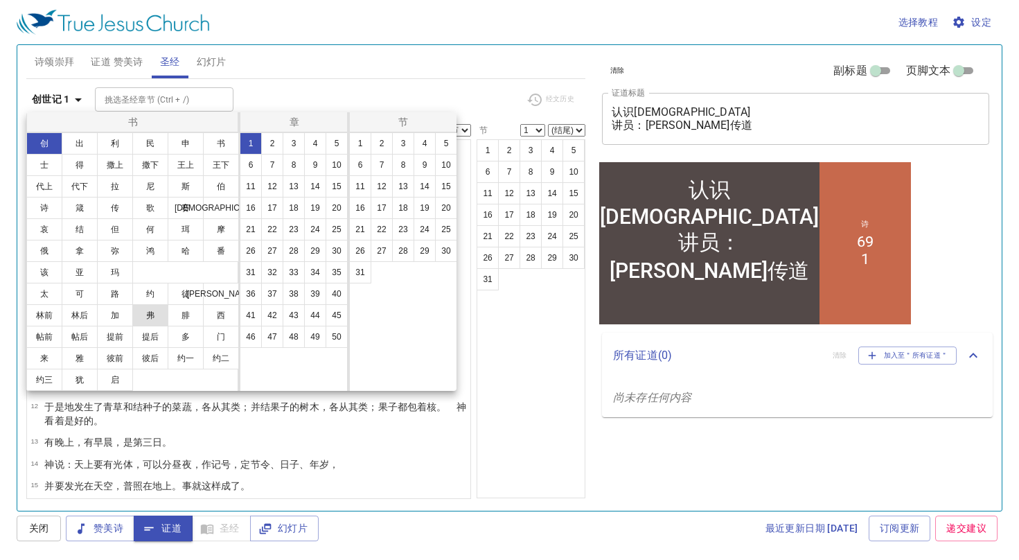
click at [150, 314] on button "弗" at bounding box center [150, 315] width 36 height 22
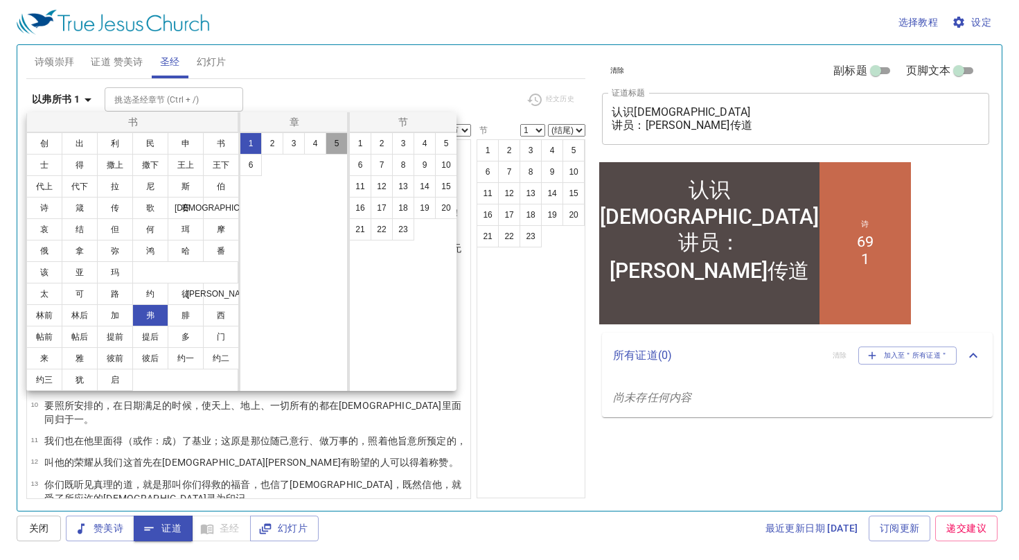
click at [336, 146] on button "5" at bounding box center [337, 143] width 22 height 22
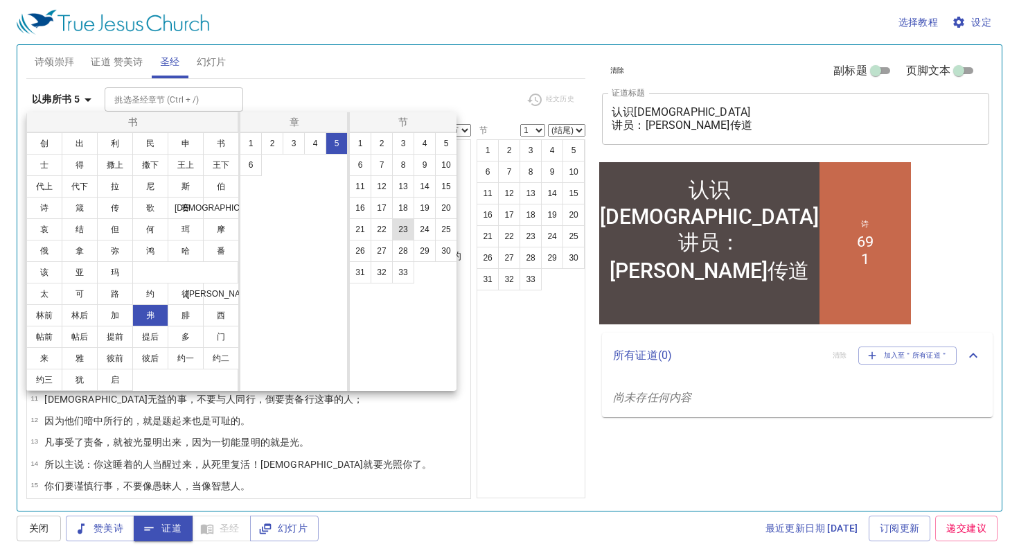
click at [398, 227] on button "23" at bounding box center [403, 229] width 22 height 22
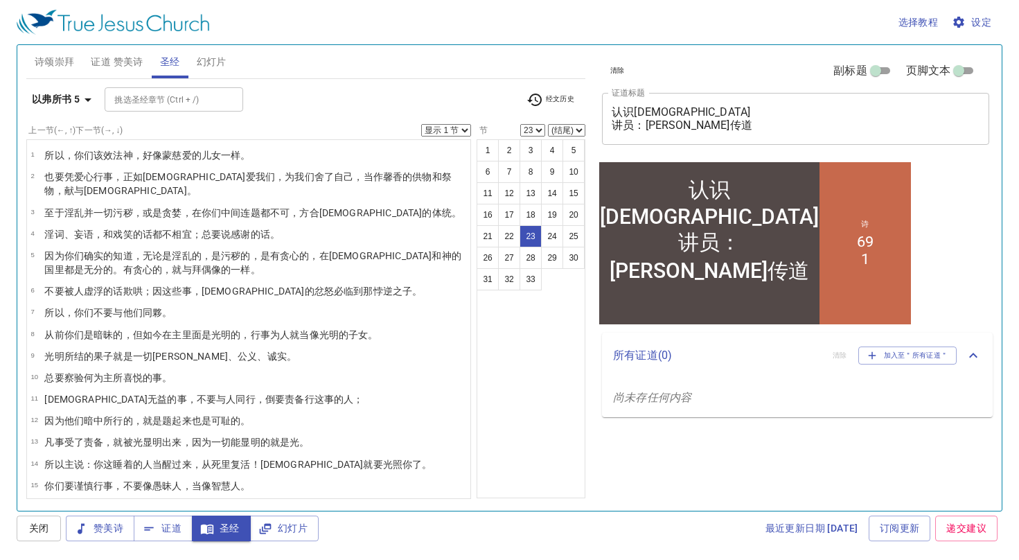
scroll to position [326, 0]
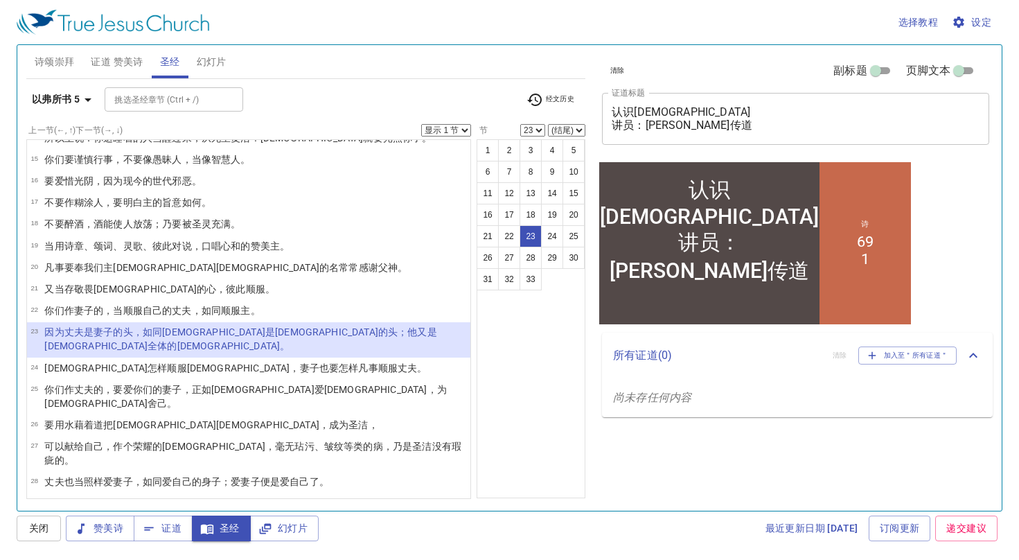
click at [286, 30] on div "选择教程 设定" at bounding box center [507, 22] width 981 height 44
drag, startPoint x: 238, startPoint y: 34, endPoint x: 377, endPoint y: 69, distance: 143.0
click at [377, 69] on div "诗颂崇拜 证道 赞美诗 圣经 幻灯片" at bounding box center [305, 61] width 559 height 33
click at [91, 100] on icon "button" at bounding box center [88, 99] width 17 height 17
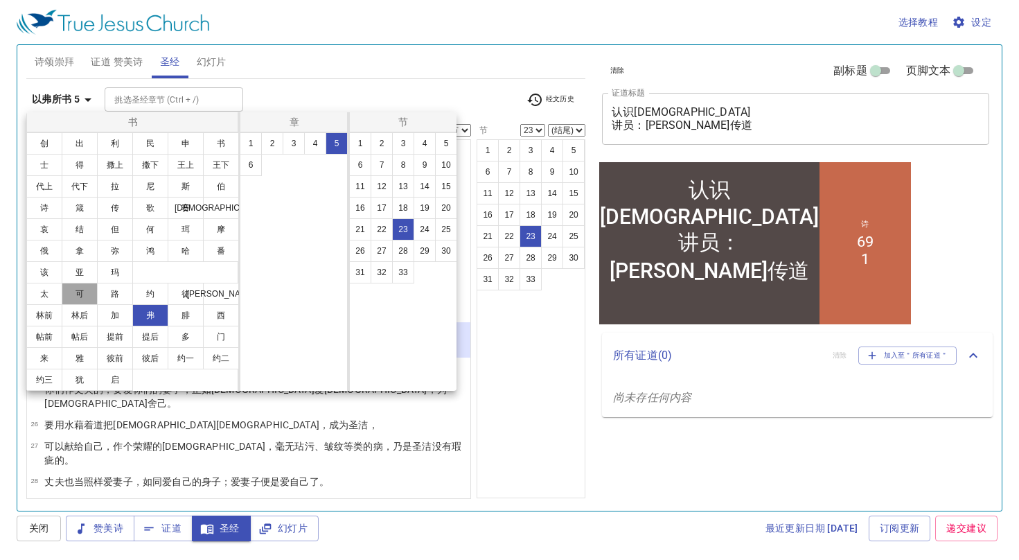
click at [89, 292] on button "可" at bounding box center [80, 294] width 36 height 22
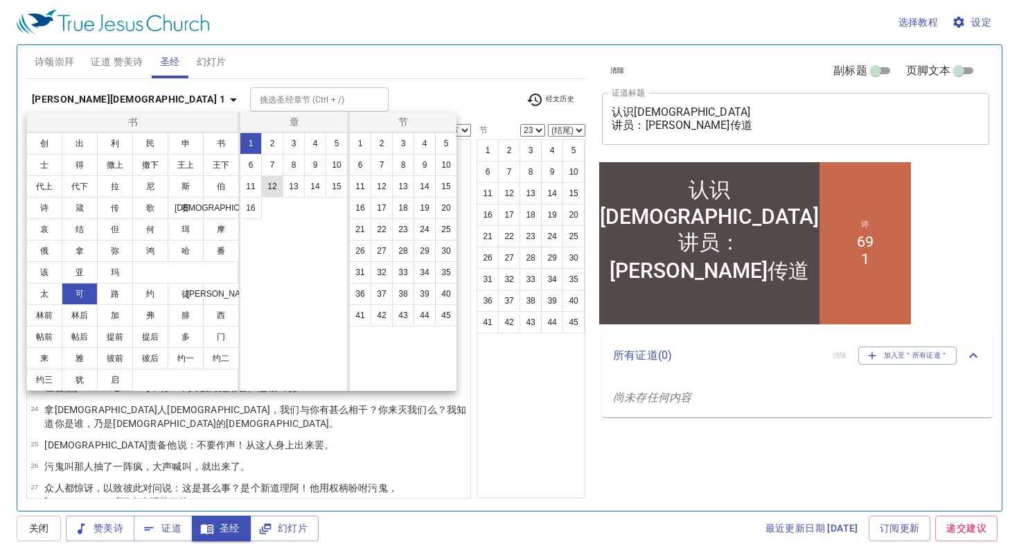
scroll to position [0, 0]
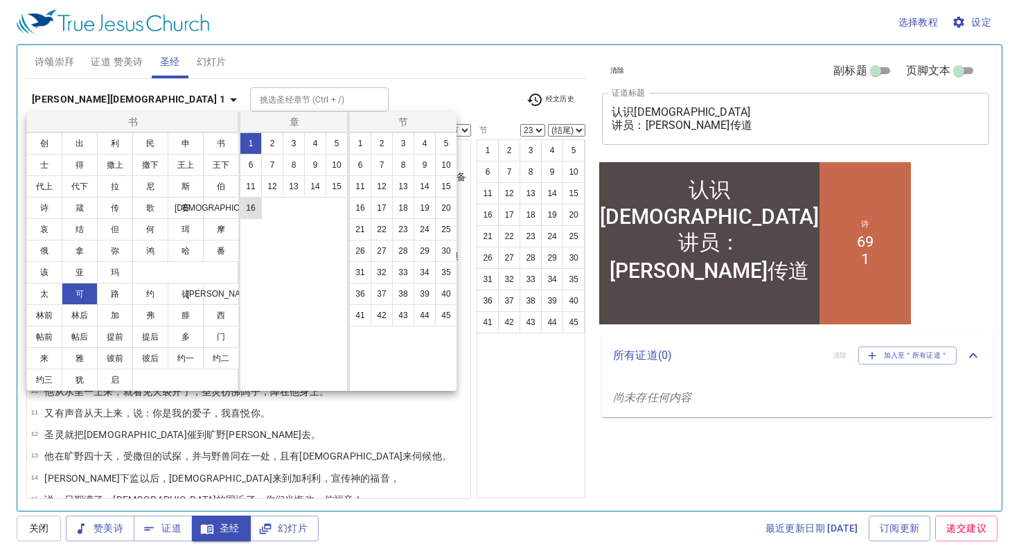
click at [246, 211] on button "16" at bounding box center [251, 208] width 22 height 22
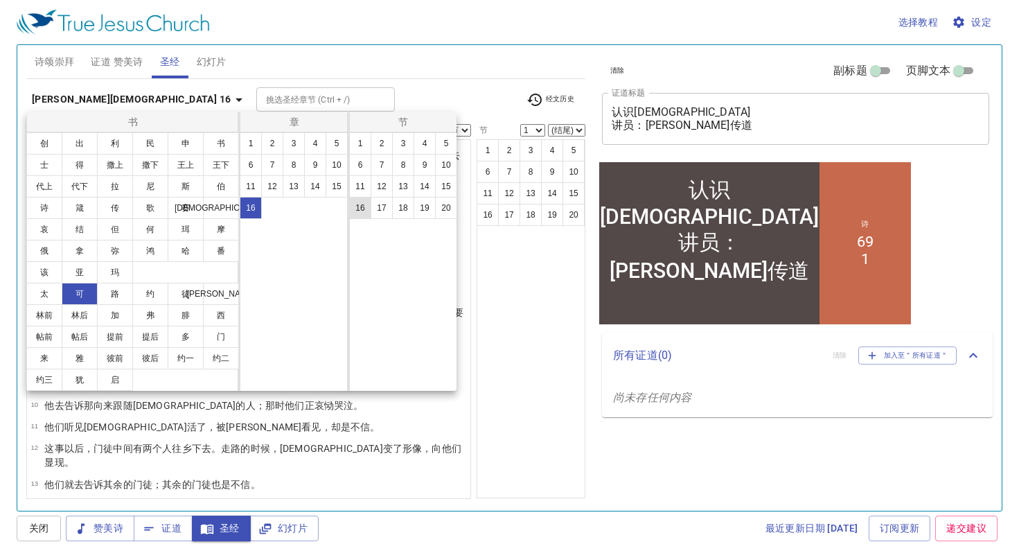
click at [363, 211] on button "16" at bounding box center [360, 208] width 22 height 22
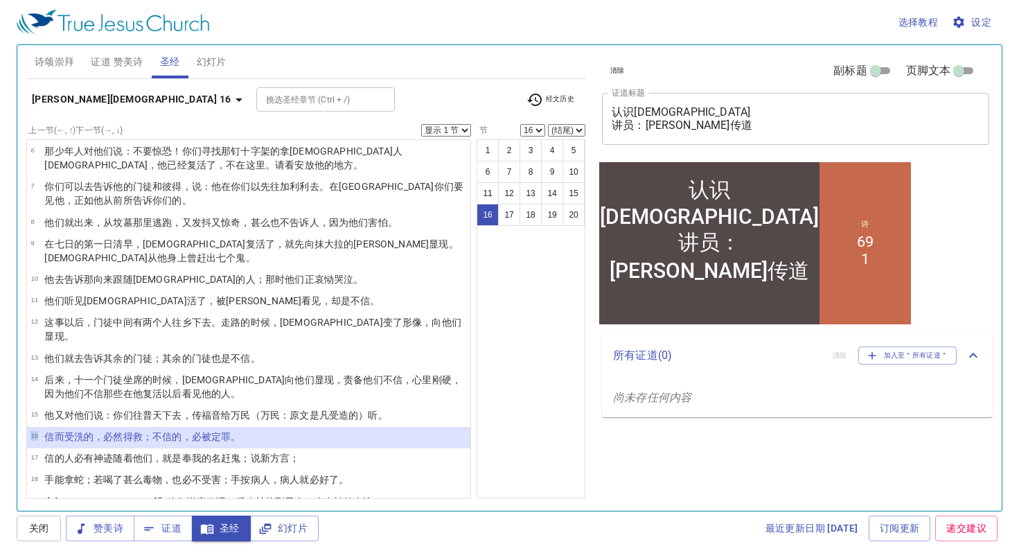
drag, startPoint x: 41, startPoint y: 392, endPoint x: 244, endPoint y: 394, distance: 203.1
click at [244, 427] on li "16 信 而 受洗的 ，必然得救 ；不信的 ，必被定罪 。" at bounding box center [249, 437] width 444 height 21
copy tbody "16"
click at [510, 227] on div "1 2 3 4 5 6 7 8 9 10 11 12 13 14 15 16 17 18 19 20" at bounding box center [531, 318] width 109 height 359
click at [231, 101] on icon "button" at bounding box center [239, 99] width 17 height 17
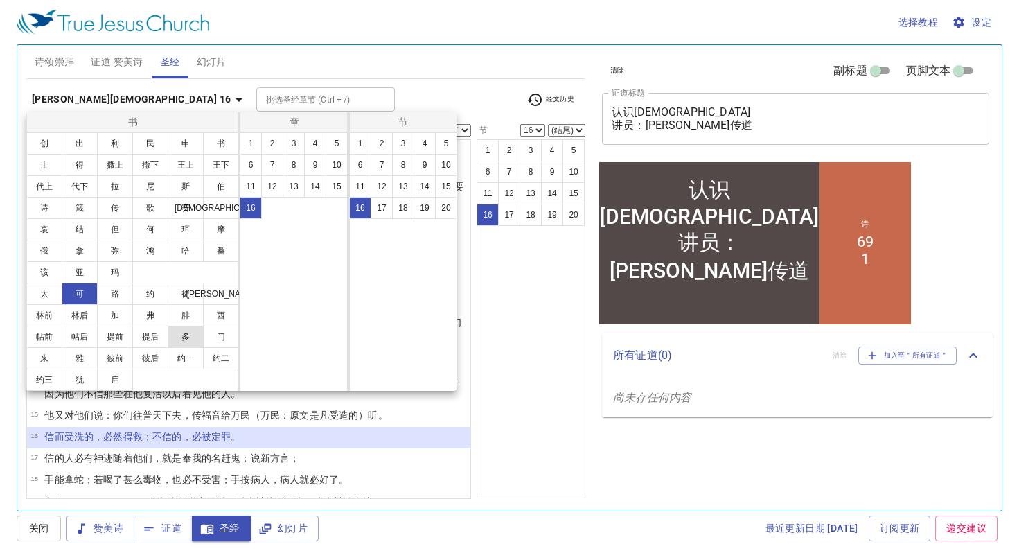
click at [188, 338] on button "多" at bounding box center [186, 337] width 36 height 22
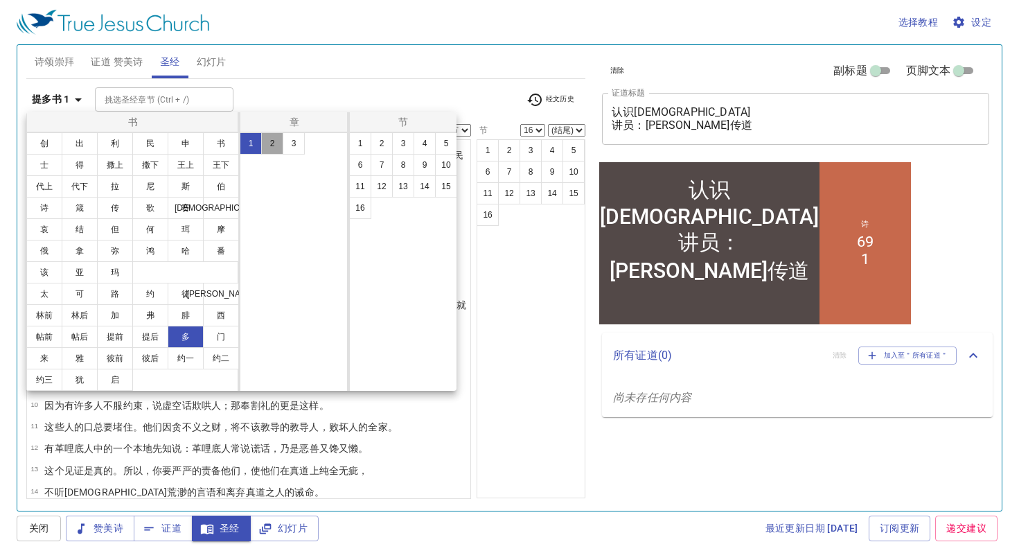
click at [269, 148] on button "2" at bounding box center [272, 143] width 22 height 22
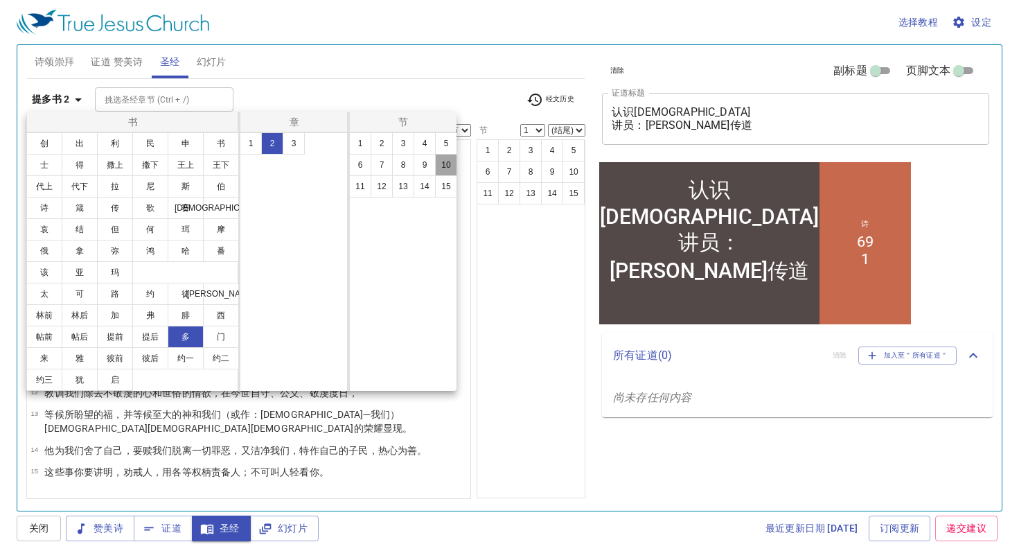
click at [453, 164] on button "10" at bounding box center [446, 165] width 22 height 22
select select "10"
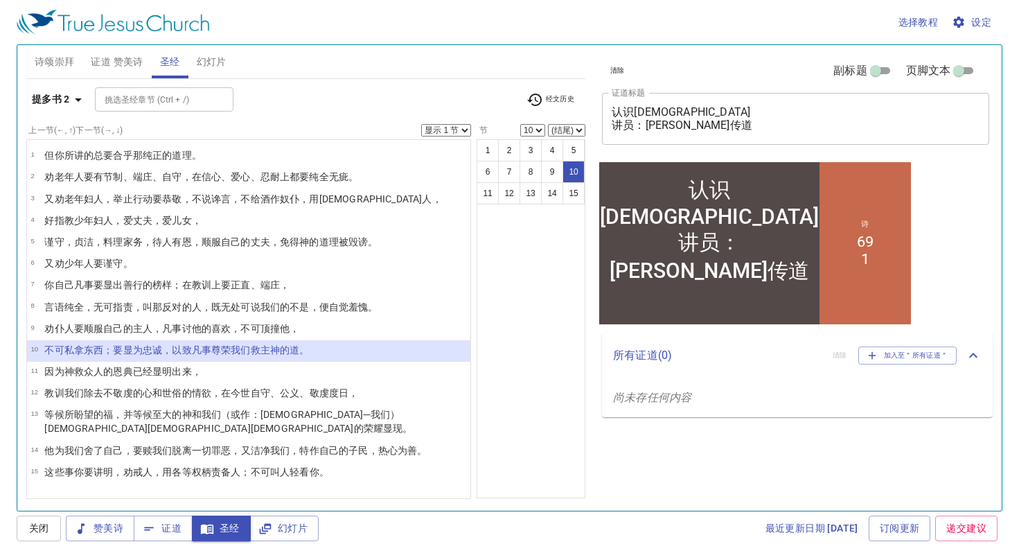
select select "14"
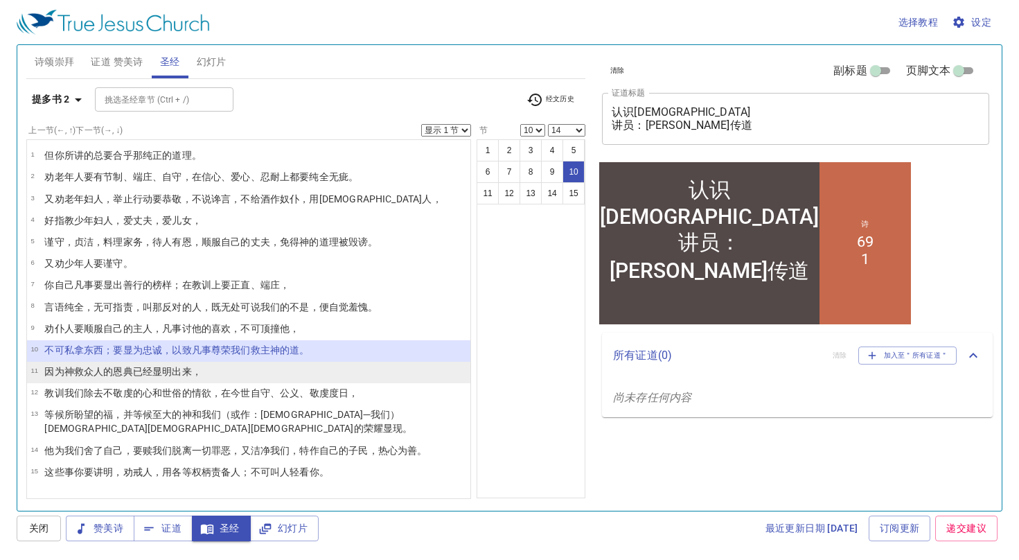
click at [125, 375] on wg444 "的恩典 已经显明出来 ，" at bounding box center [152, 371] width 98 height 11
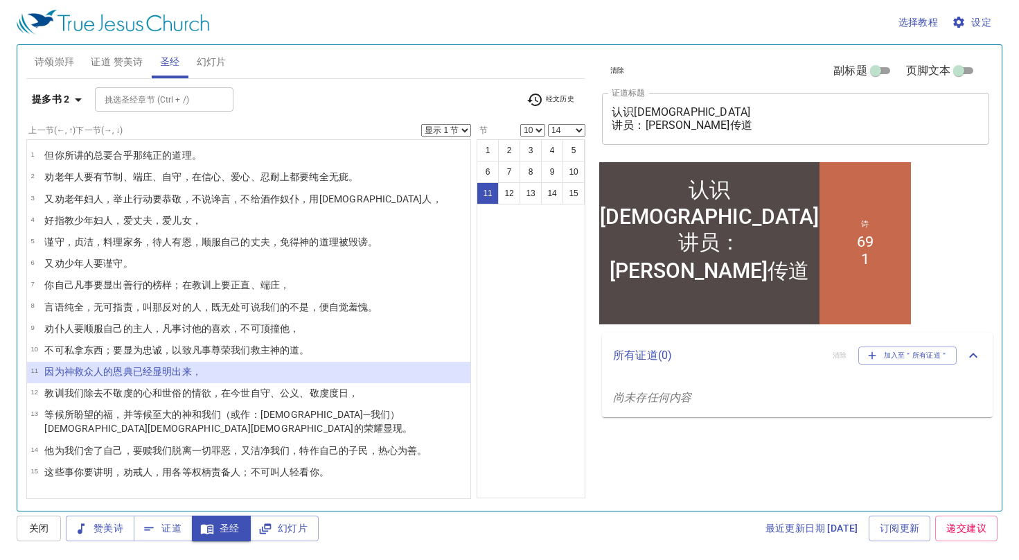
select select "11"
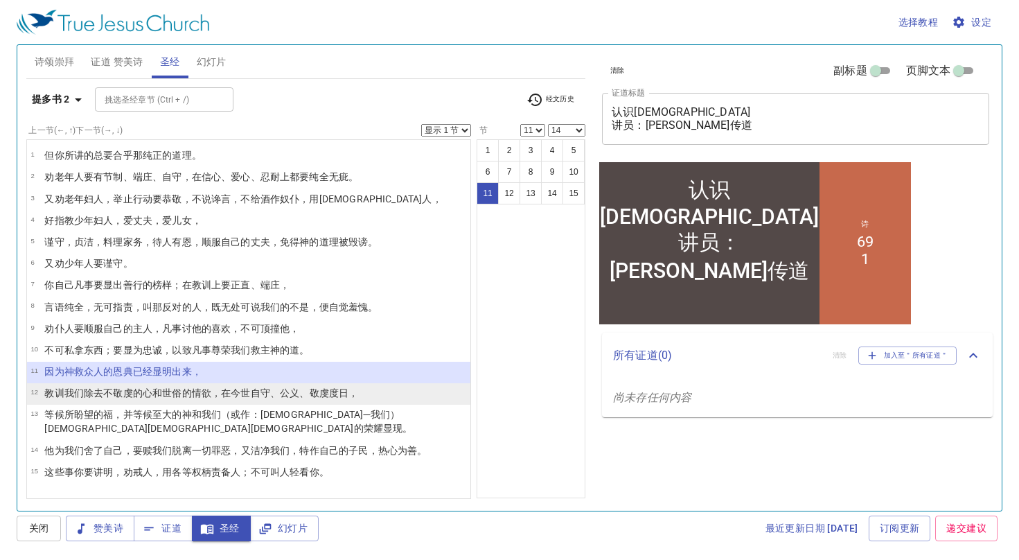
click at [314, 387] on p "教训 我们 除去 不敬虔的心 和 世俗的 情欲 ，在 今 世 自守 、公义 、敬虔 度日 ，" at bounding box center [201, 393] width 314 height 14
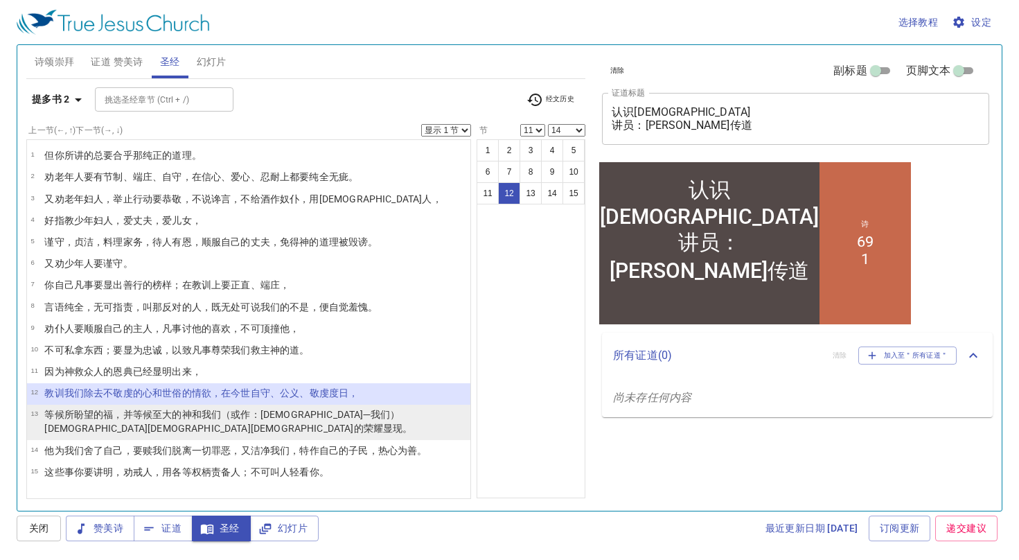
click at [299, 416] on wg2257 "（或作：神─我们）救主 耶稣 基督 的荣耀 显现 。" at bounding box center [228, 421] width 368 height 25
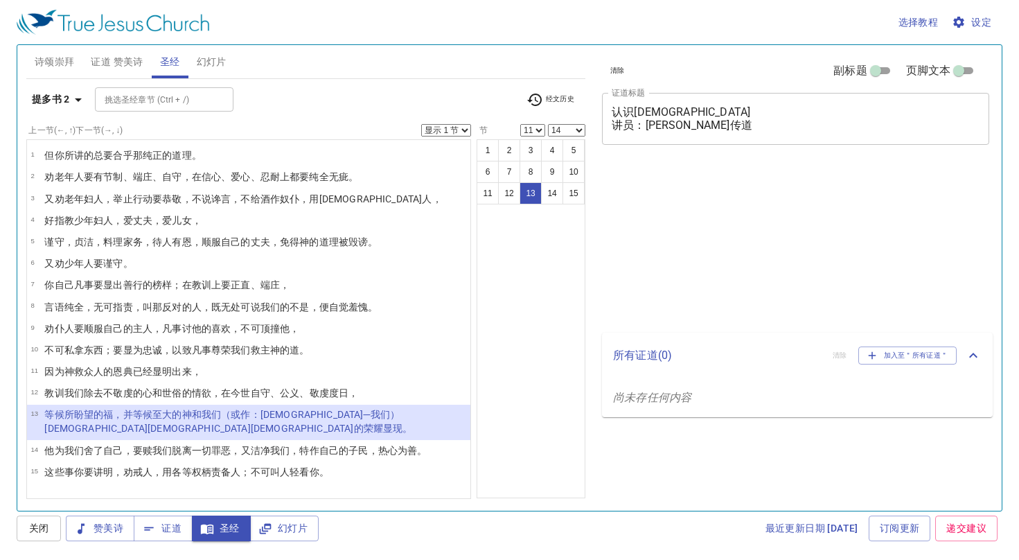
select select "11"
select select "14"
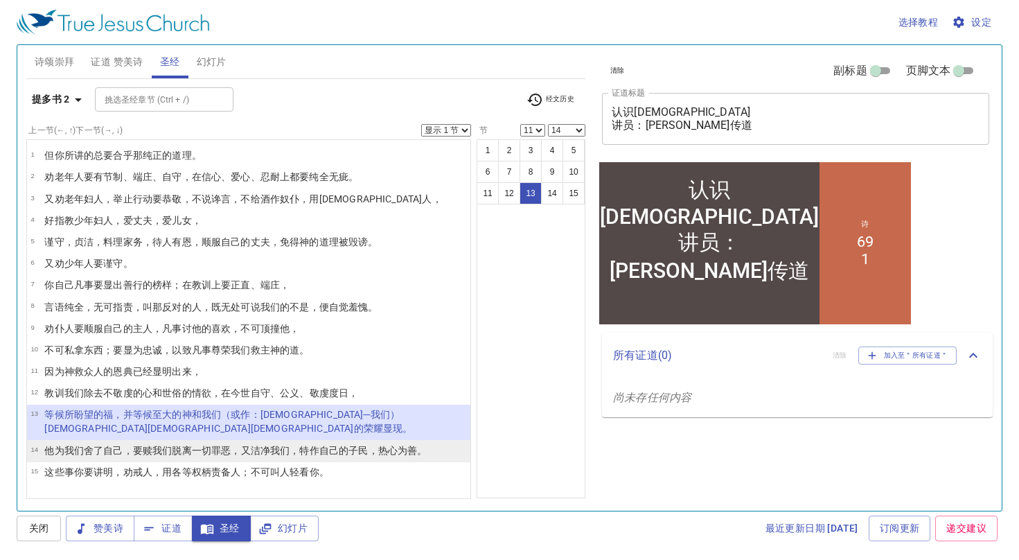
click at [297, 445] on wg1438 "，特作 自己的子民 ，热心 为善 。" at bounding box center [358, 450] width 137 height 11
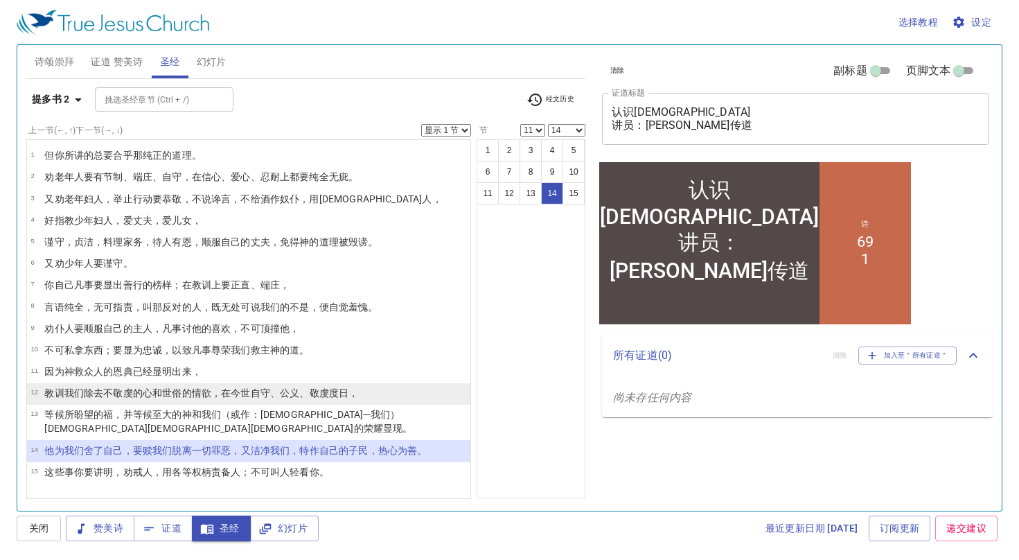
click at [175, 392] on wg2532 "世俗的 情欲 ，在 今 世 自守 、公义 、敬虔 度日 ，" at bounding box center [260, 392] width 196 height 11
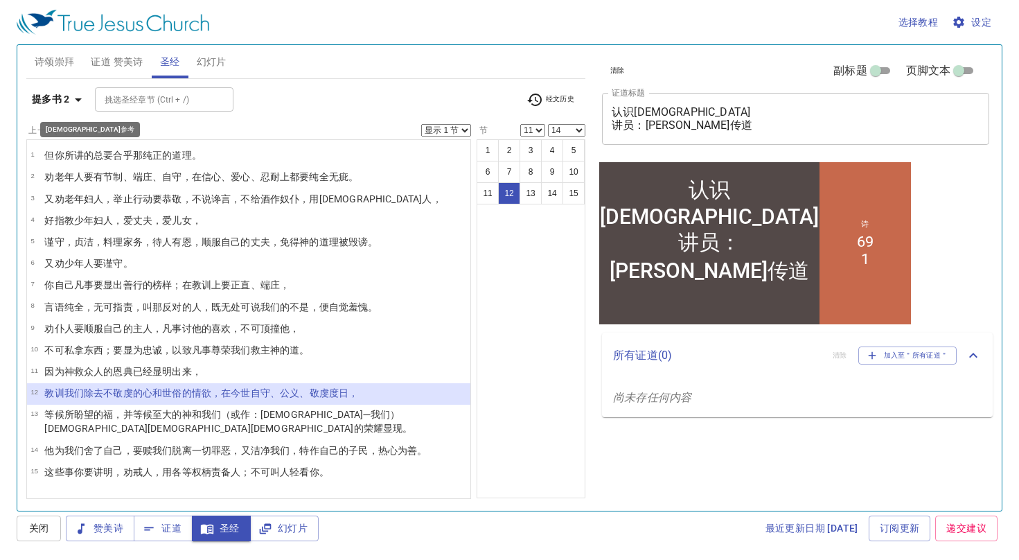
click at [80, 100] on icon "button" at bounding box center [78, 99] width 17 height 17
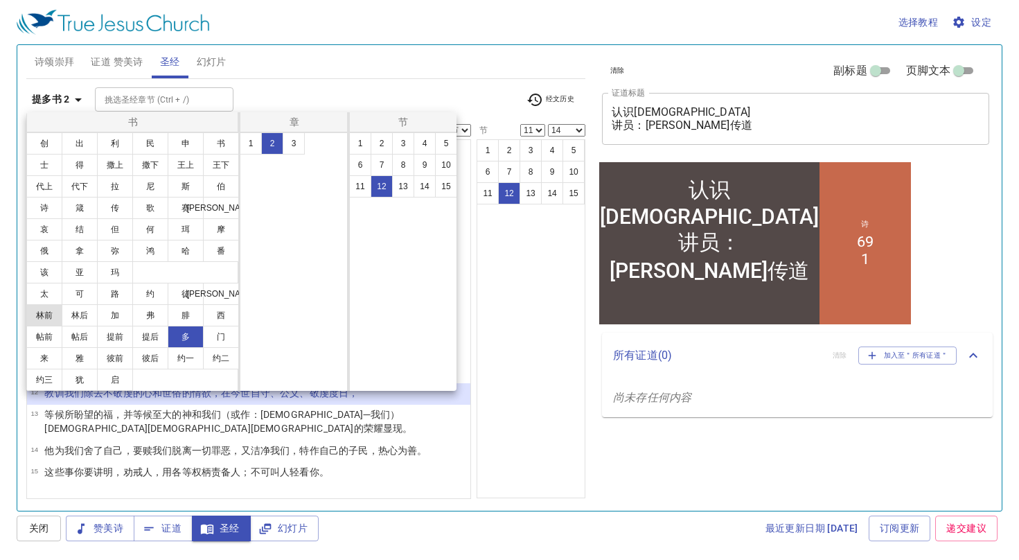
click at [49, 308] on button "林前" at bounding box center [44, 315] width 36 height 22
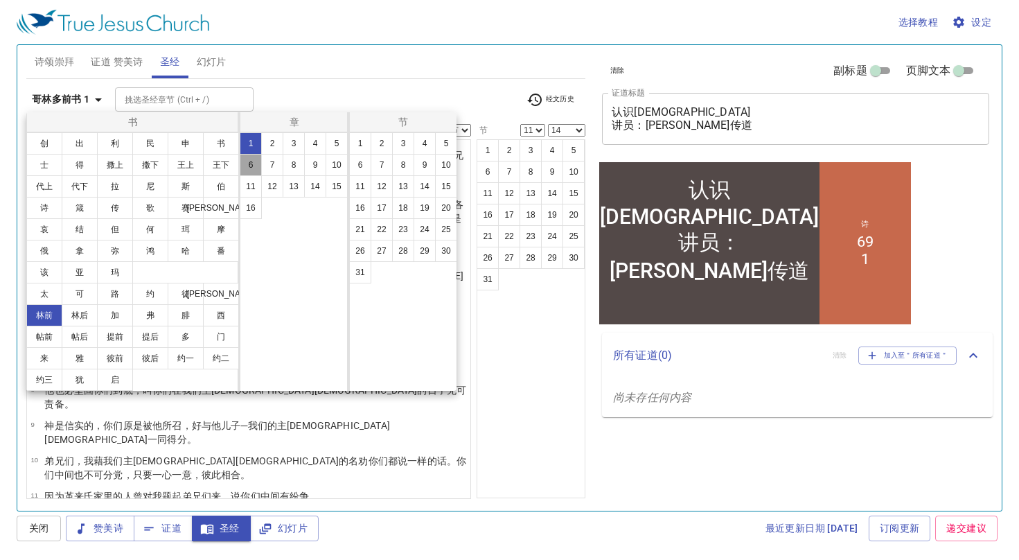
click at [254, 164] on button "6" at bounding box center [251, 165] width 22 height 22
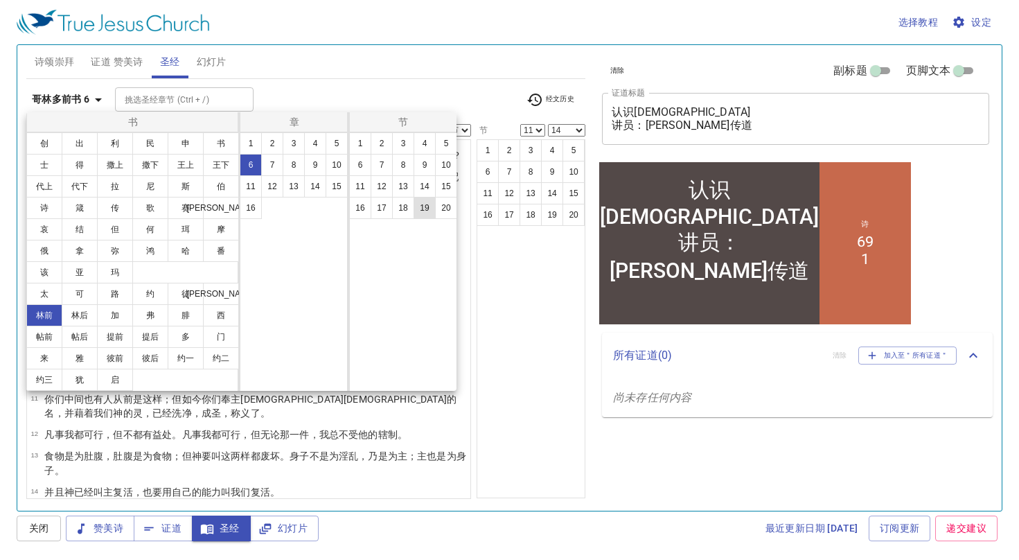
click at [423, 213] on button "19" at bounding box center [425, 208] width 22 height 22
select select "19"
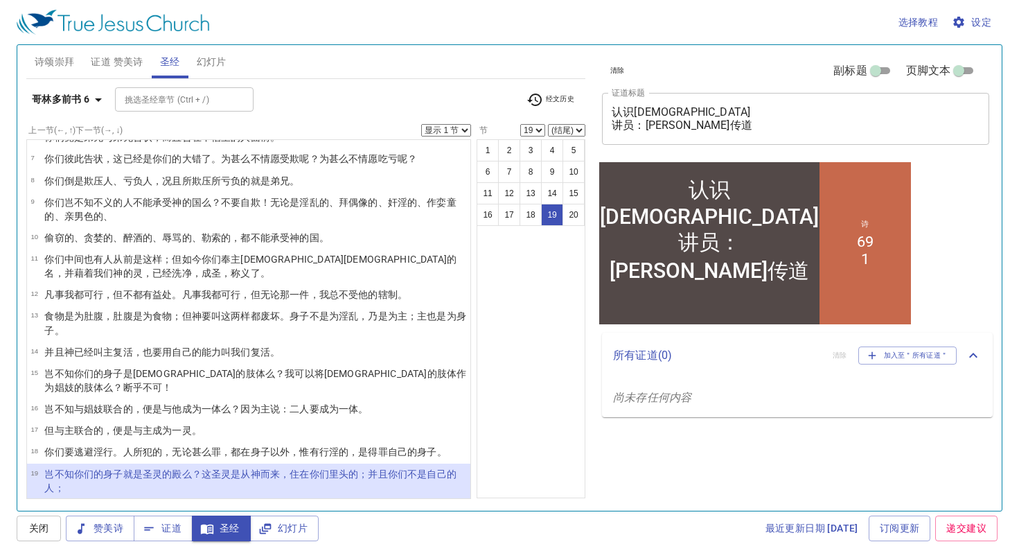
select select "20"
select select "2"
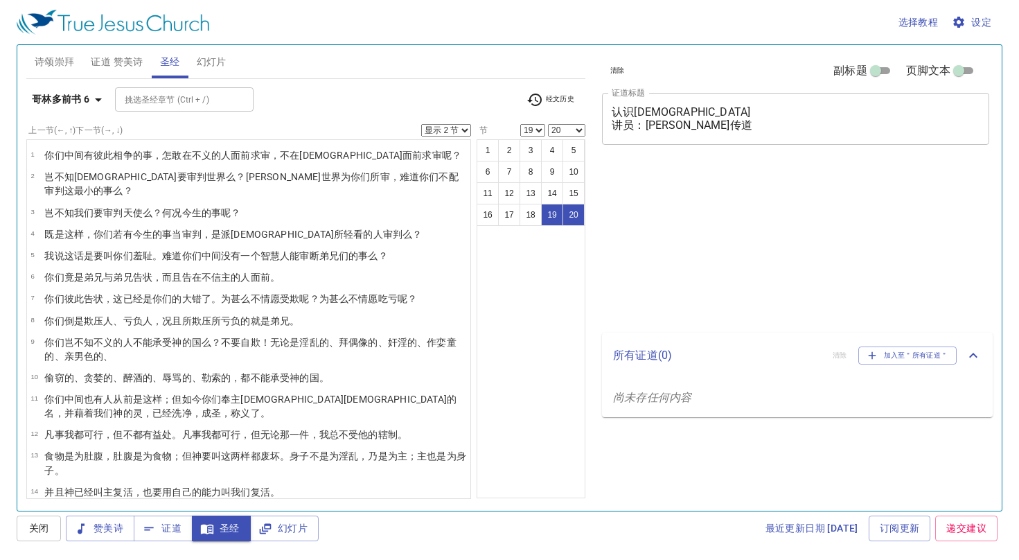
select select "2"
select select "19"
select select "20"
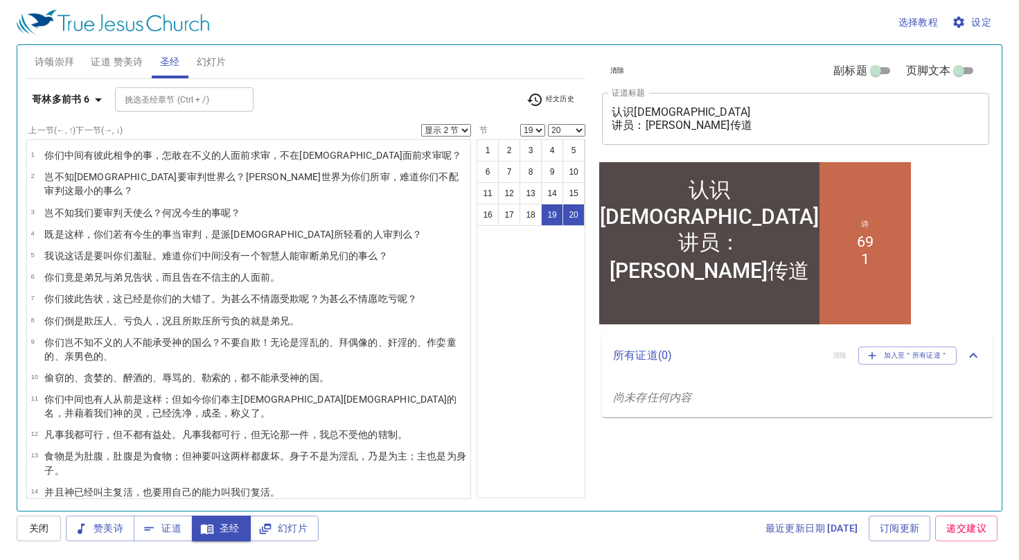
scroll to position [140, 0]
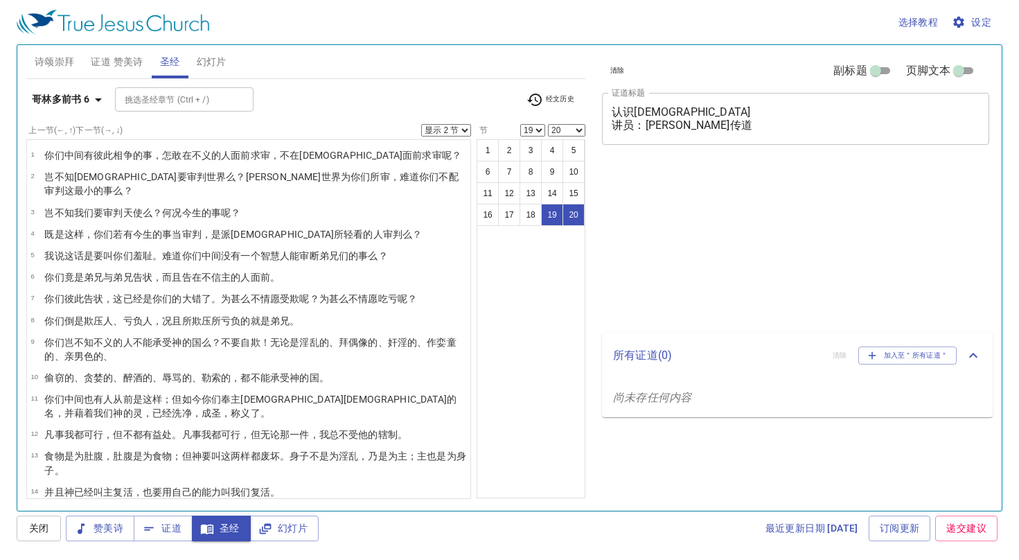
select select "2"
select select "19"
select select "20"
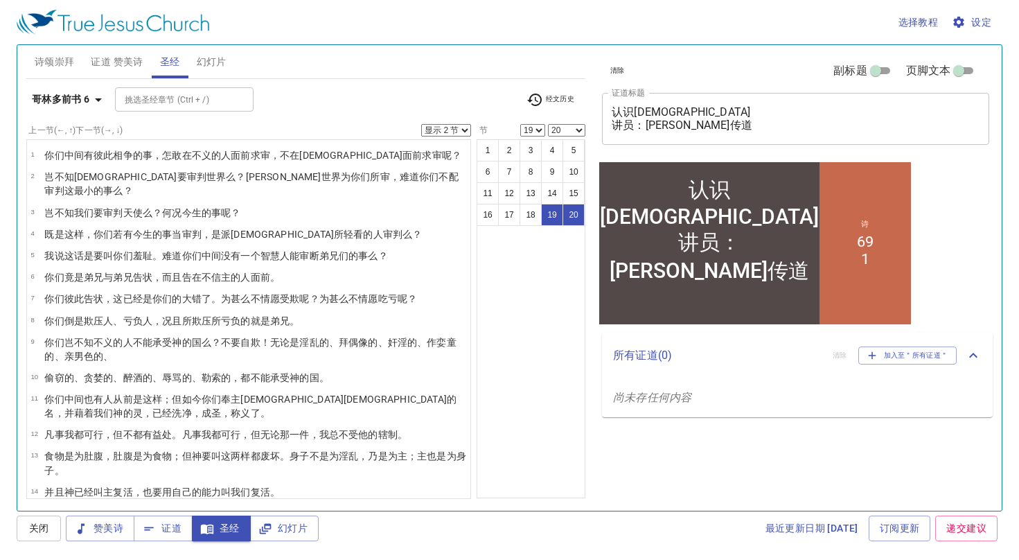
scroll to position [140, 0]
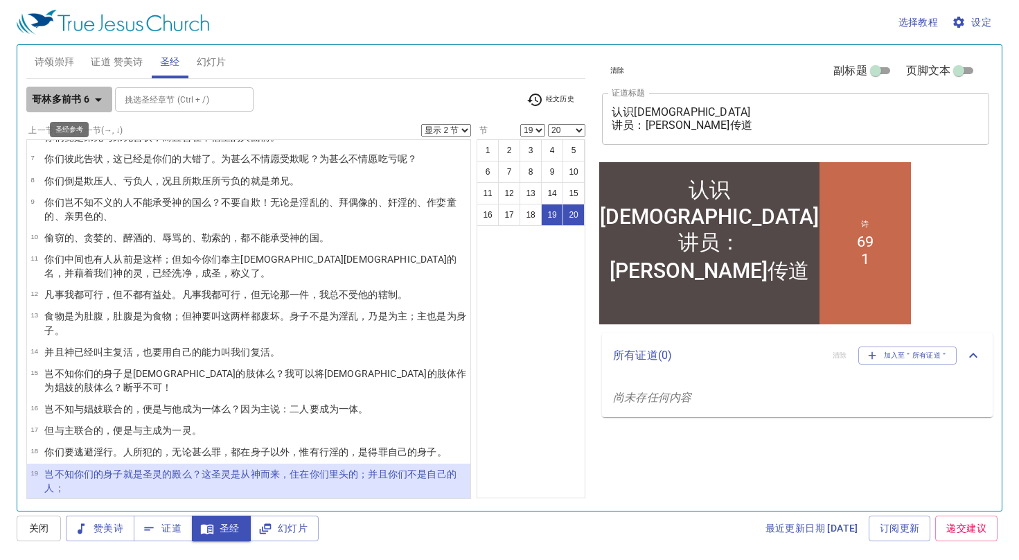
click at [57, 107] on b "哥林多前书 6" at bounding box center [61, 99] width 58 height 17
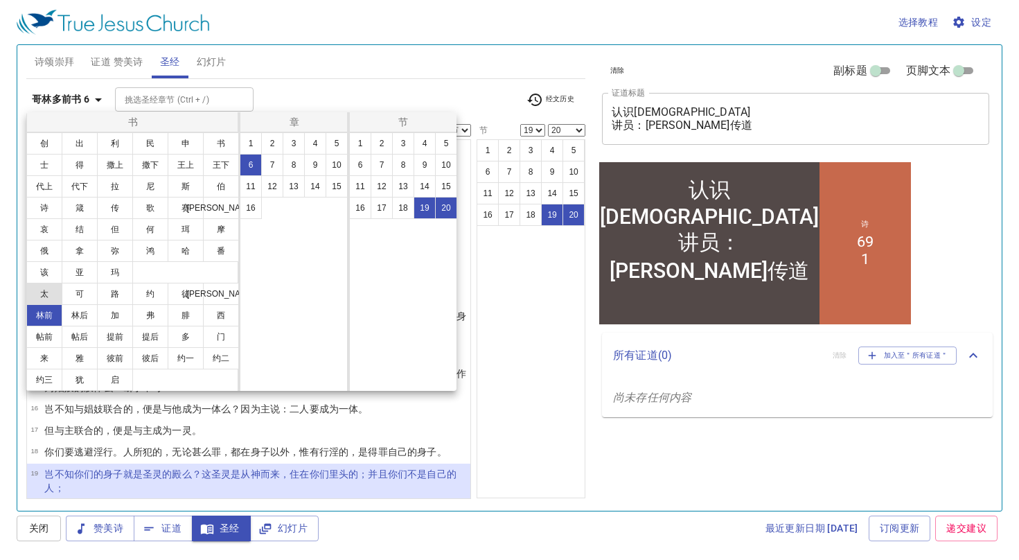
click at [55, 295] on button "太" at bounding box center [44, 294] width 36 height 22
select select "1"
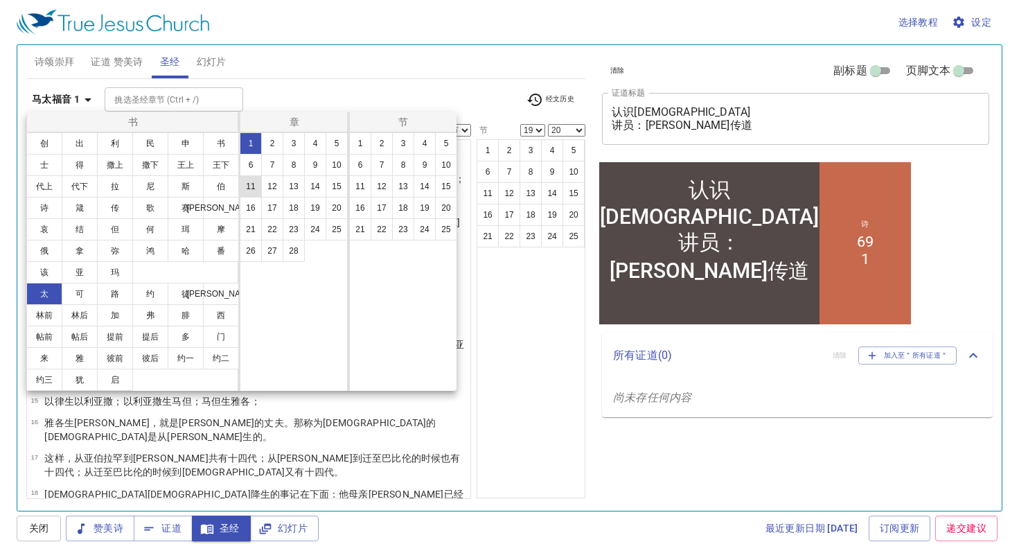
scroll to position [0, 0]
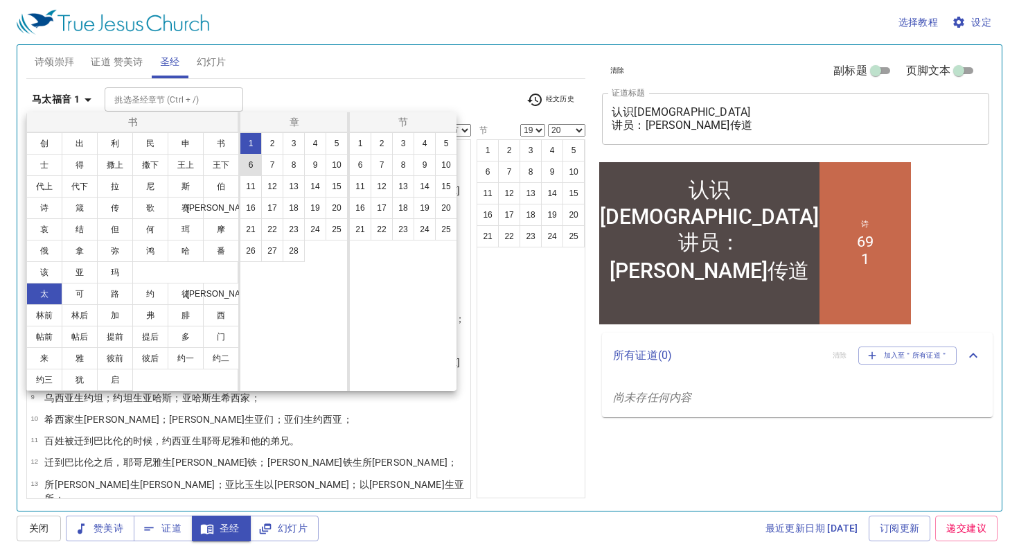
click at [253, 168] on button "6" at bounding box center [251, 165] width 22 height 22
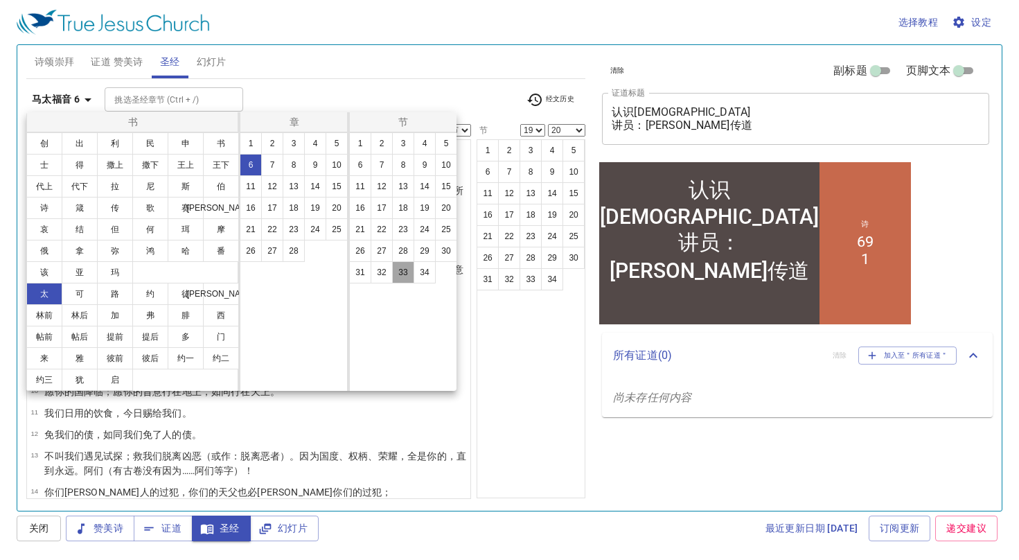
click at [409, 270] on button "33" at bounding box center [403, 272] width 22 height 22
select select "33"
select select
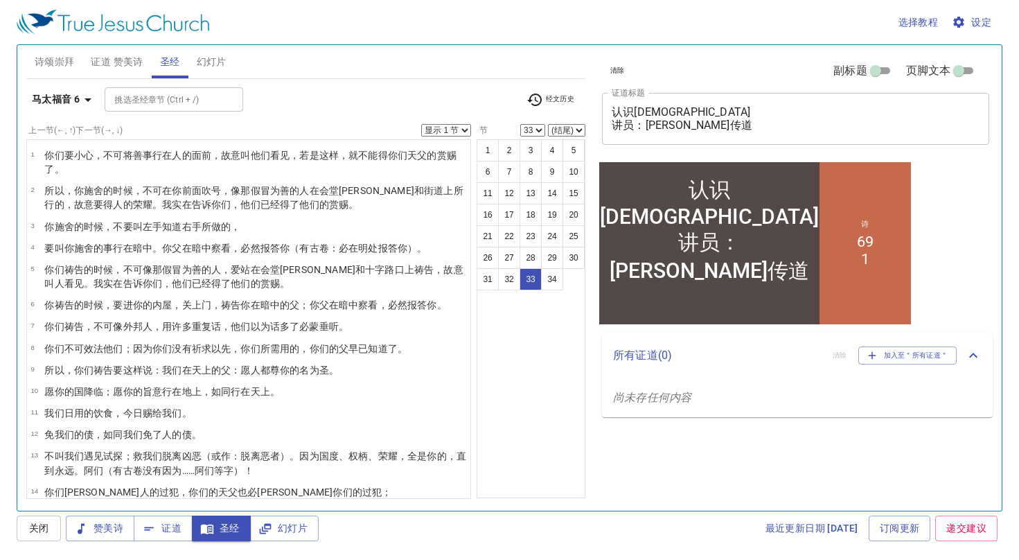
scroll to position [498, 0]
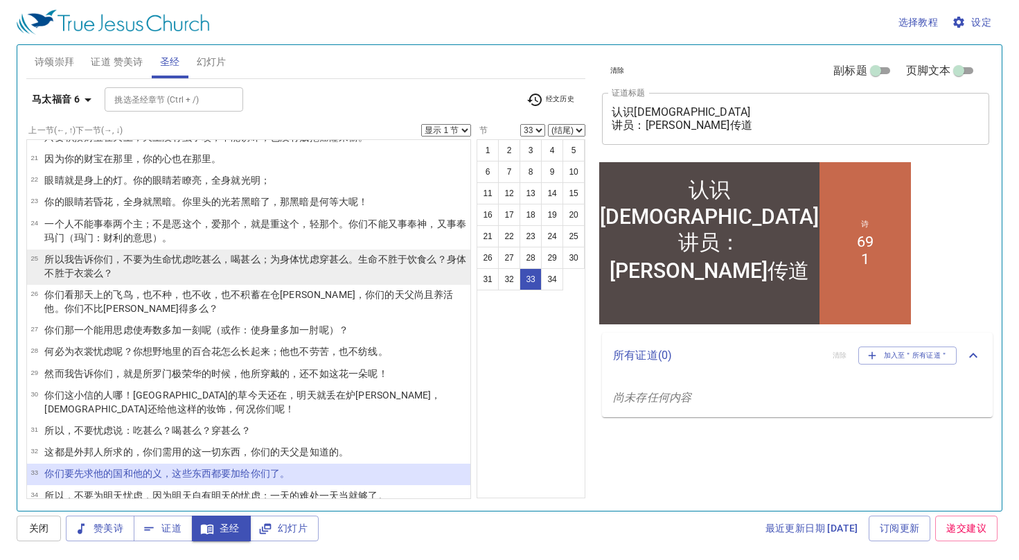
click at [60, 257] on p "所以 我告诉 你们 ，不要 为生命 忧虑 吃 甚么 ，喝 甚么 ；为 身体 忧虑穿 甚么 。生命 不 胜于 饮食 么？身体 不胜于衣裳 么？" at bounding box center [255, 266] width 422 height 28
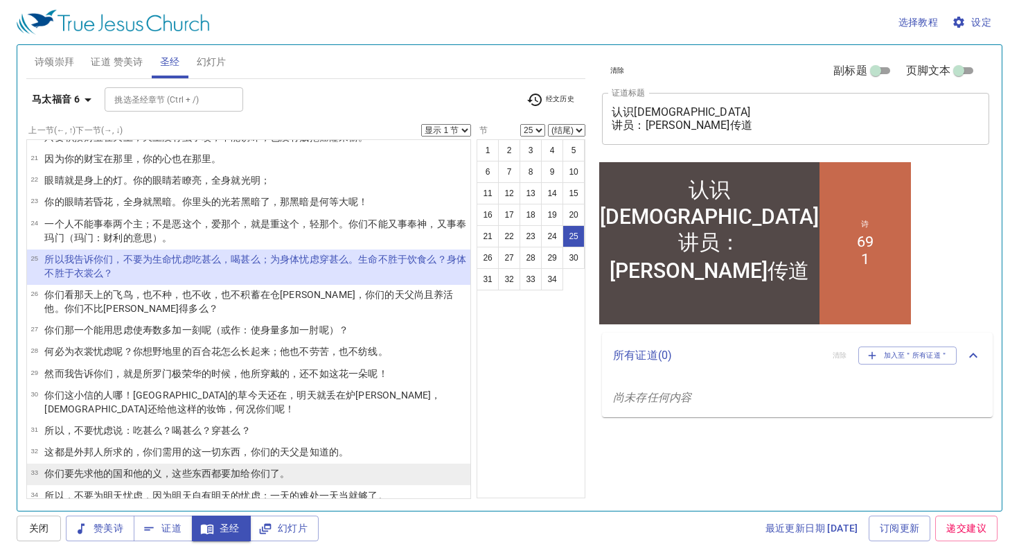
click at [85, 468] on wg4412 "求 他的国 和 他的 义 ，这些东西 都要 加给 你们 了。" at bounding box center [187, 473] width 206 height 11
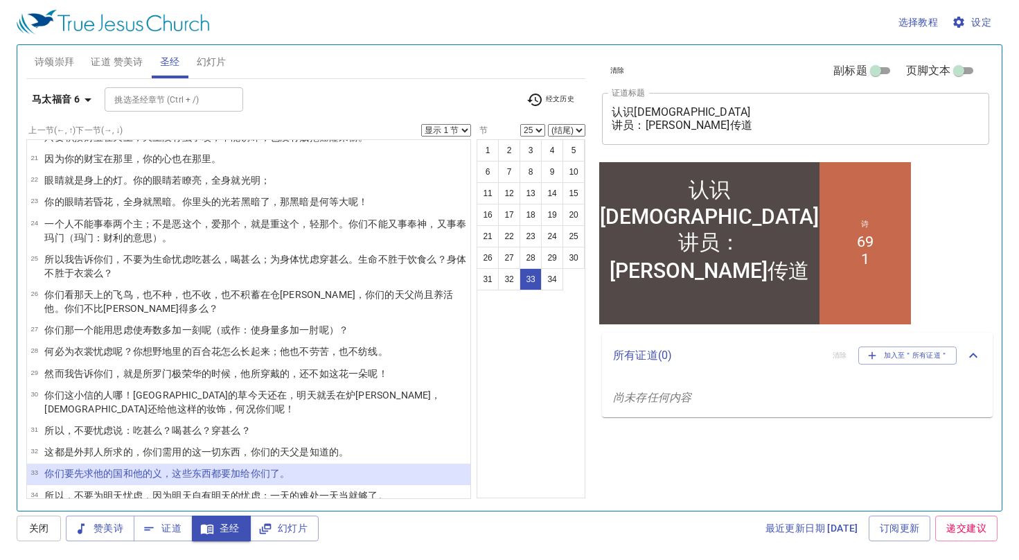
select select "33"
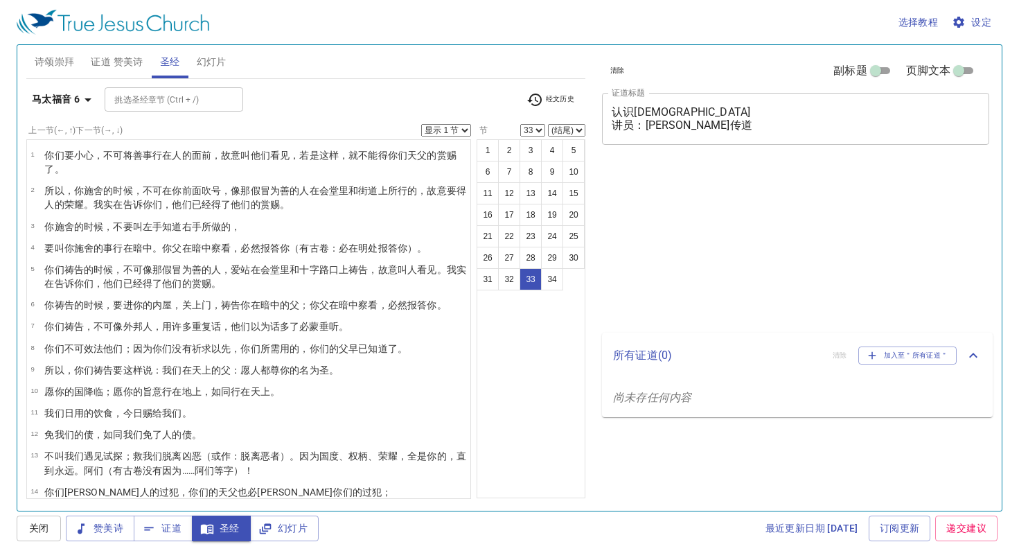
select select "33"
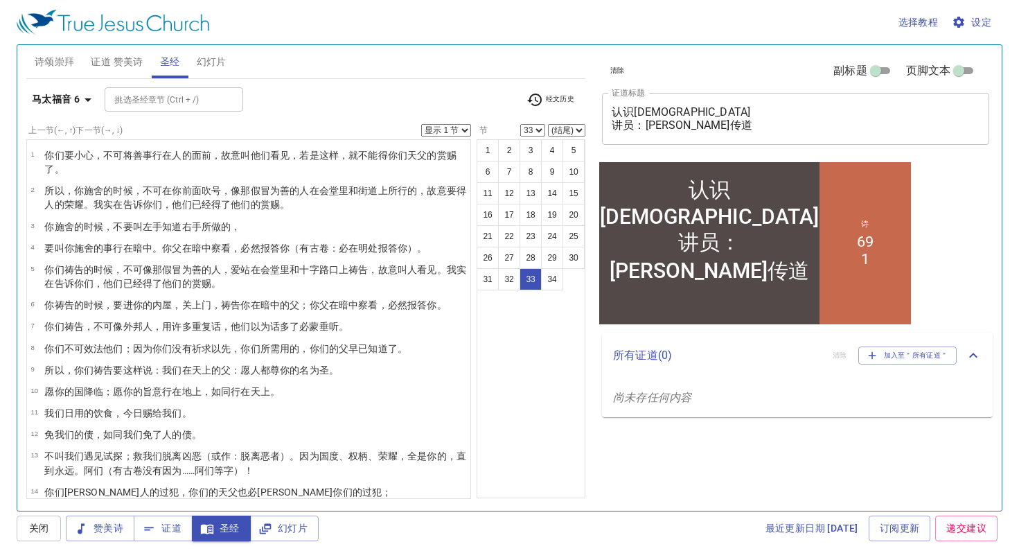
scroll to position [498, 0]
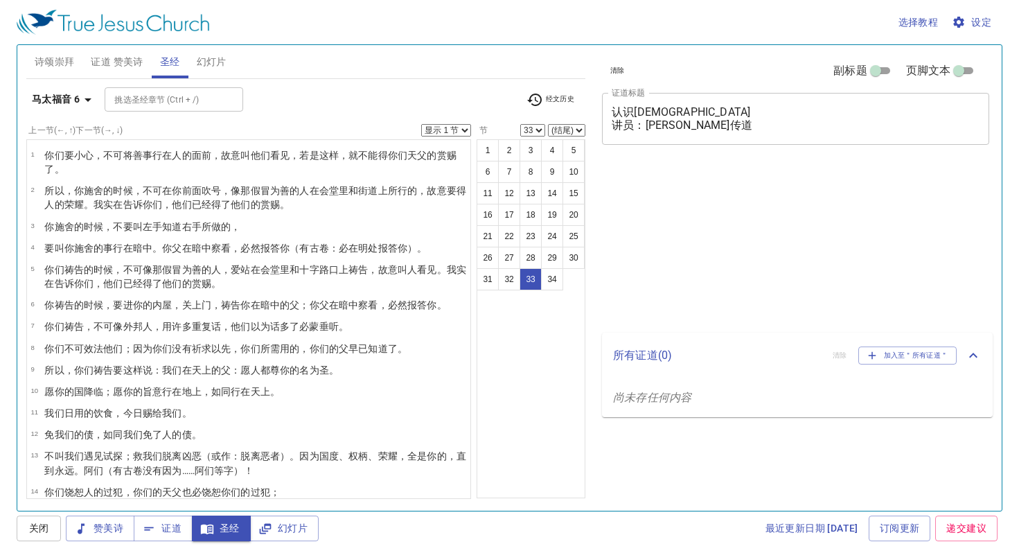
select select "33"
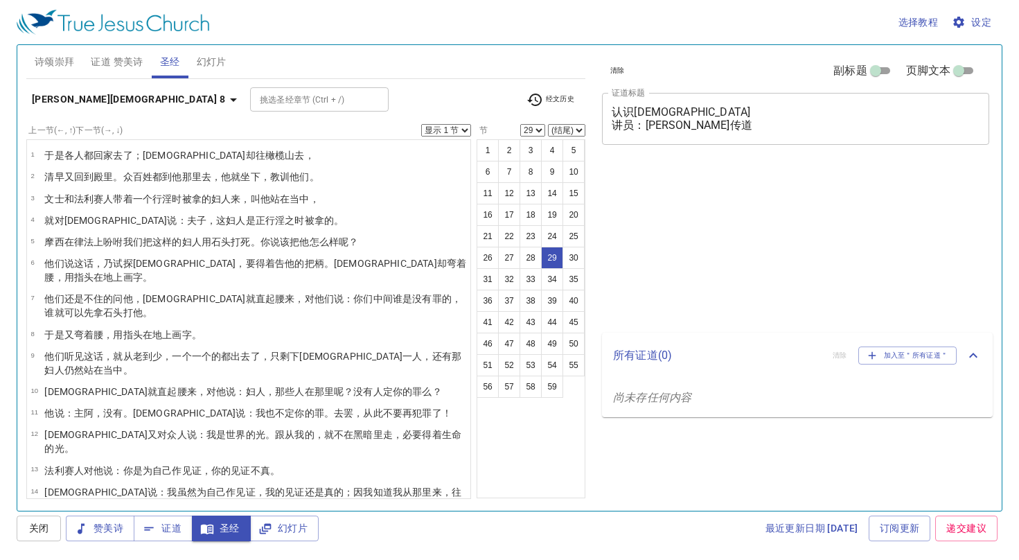
select select "29"
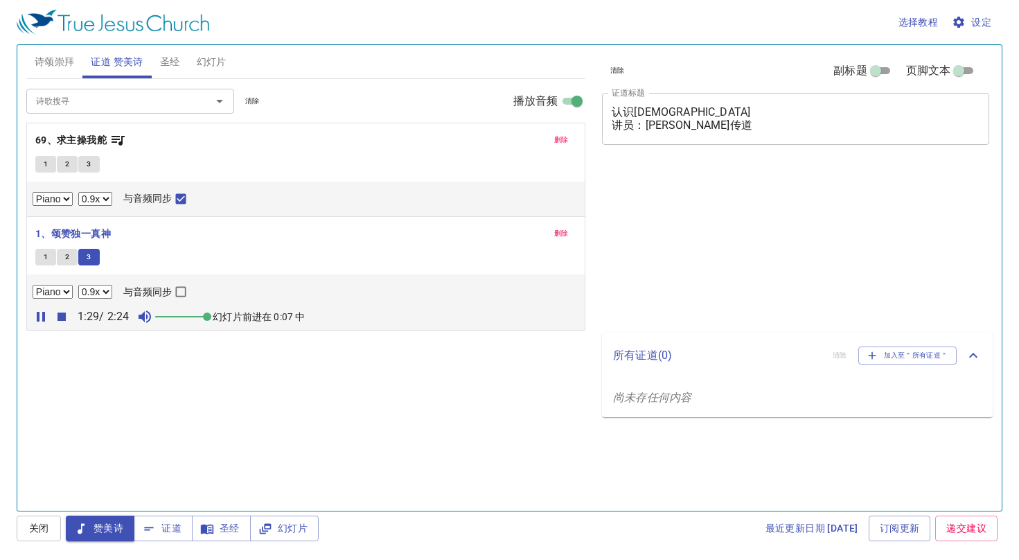
select select "0.9"
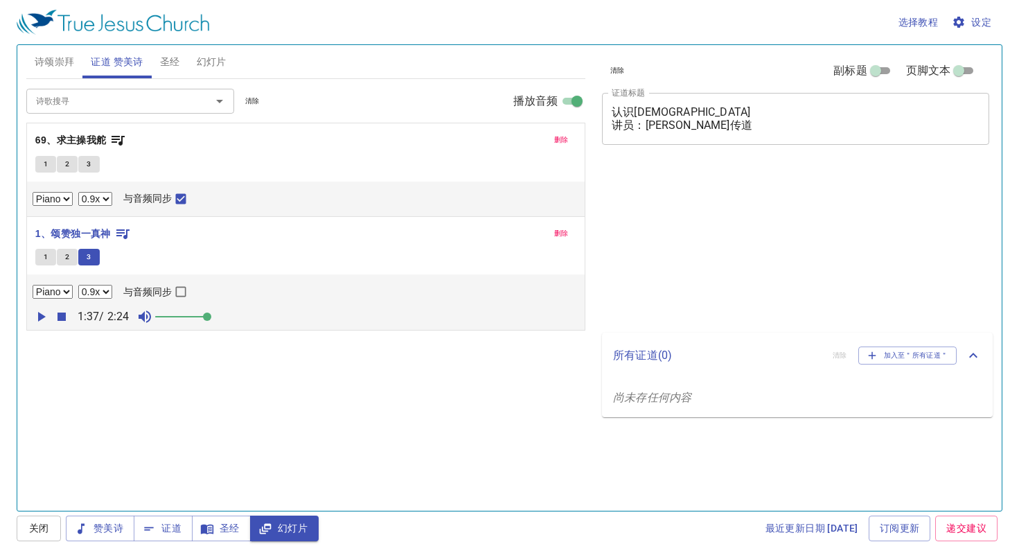
select select "0.9"
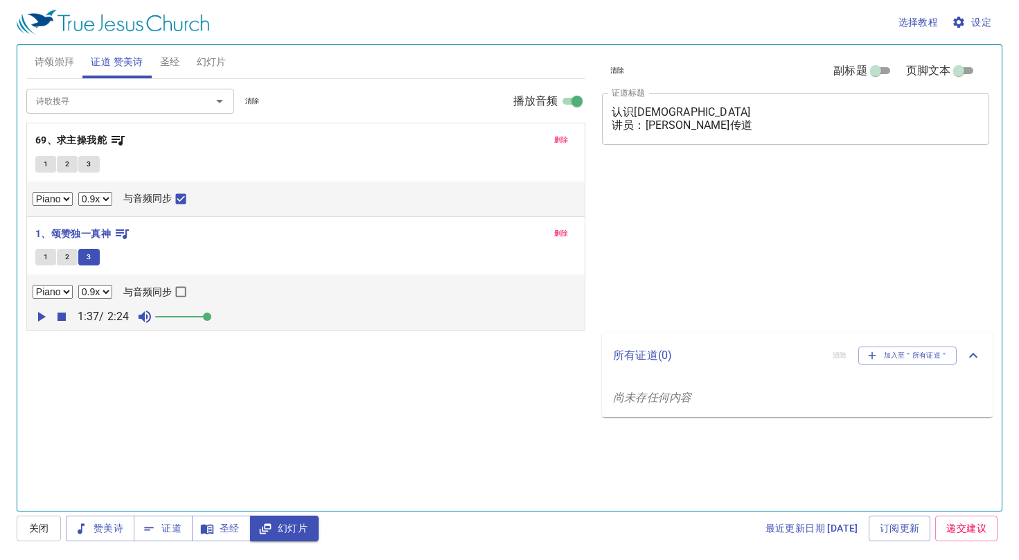
select select "0.9"
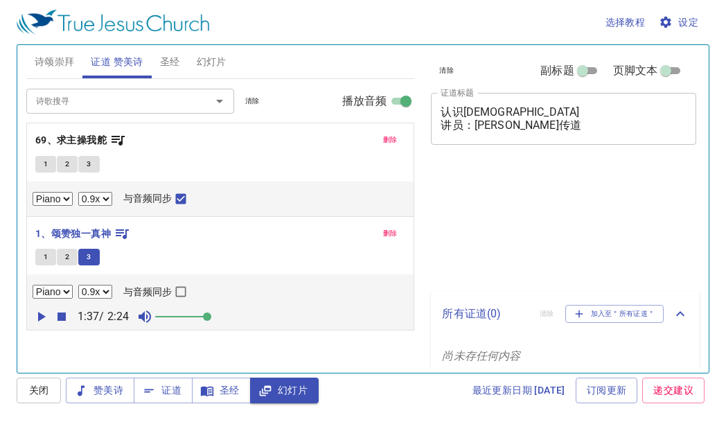
select select "0.9"
